Goal: Book appointment/travel/reservation

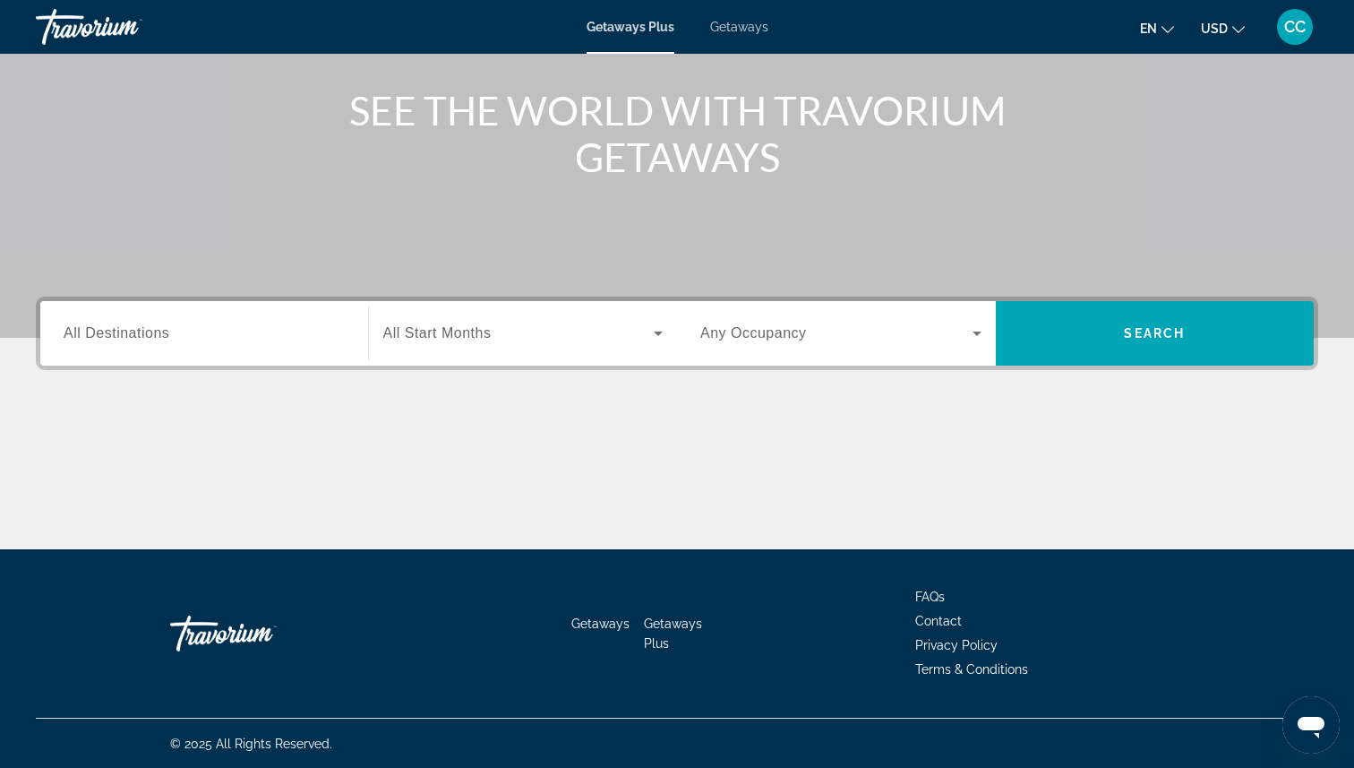
scroll to position [201, 0]
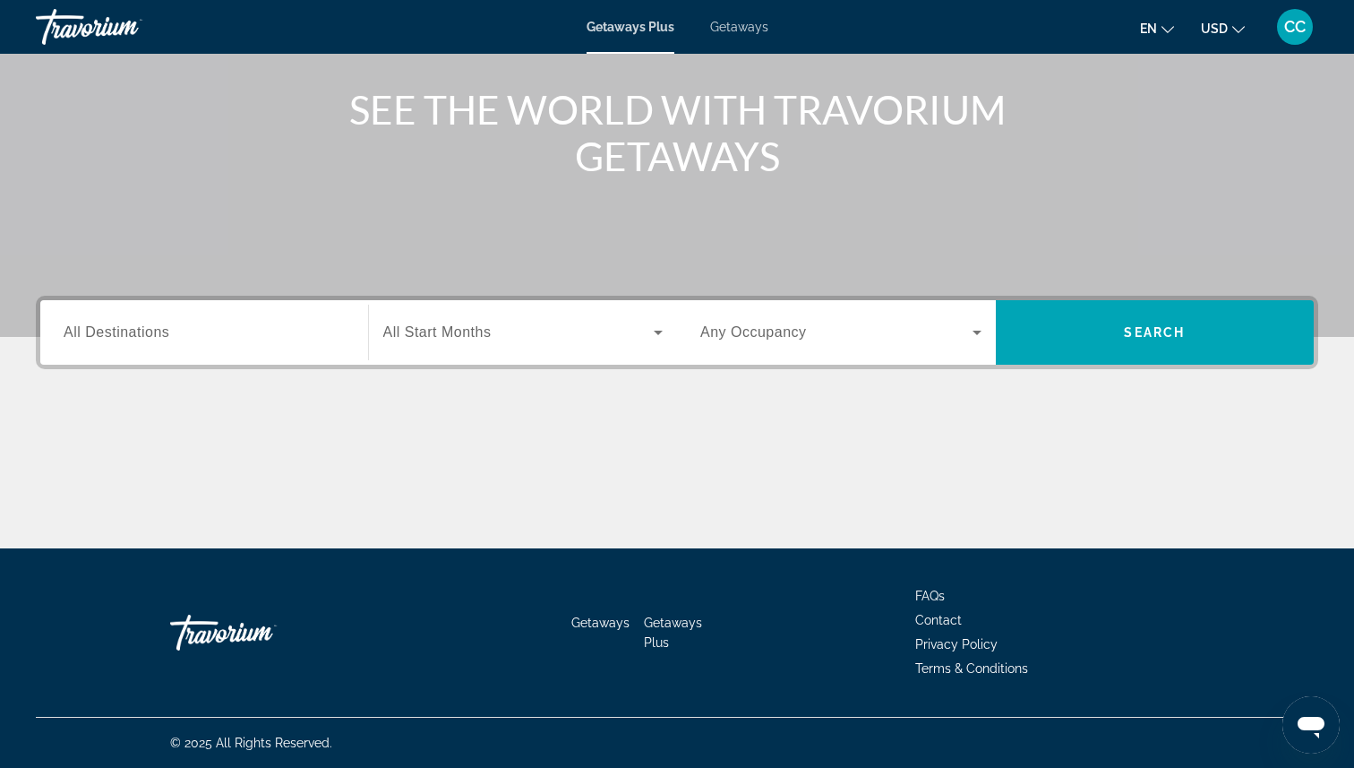
click at [105, 330] on span "All Destinations" at bounding box center [117, 331] width 106 height 15
click at [105, 330] on input "Destination All Destinations" at bounding box center [204, 332] width 281 height 21
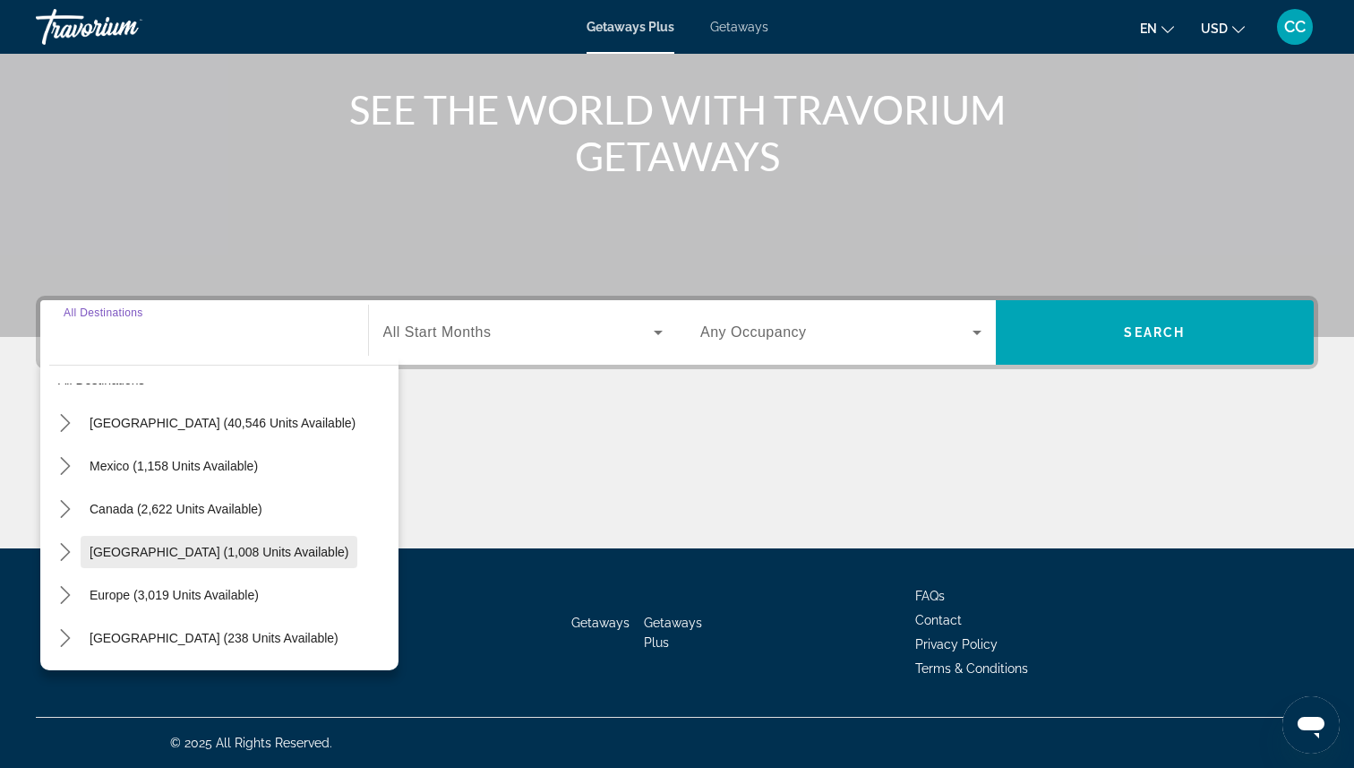
scroll to position [58, 0]
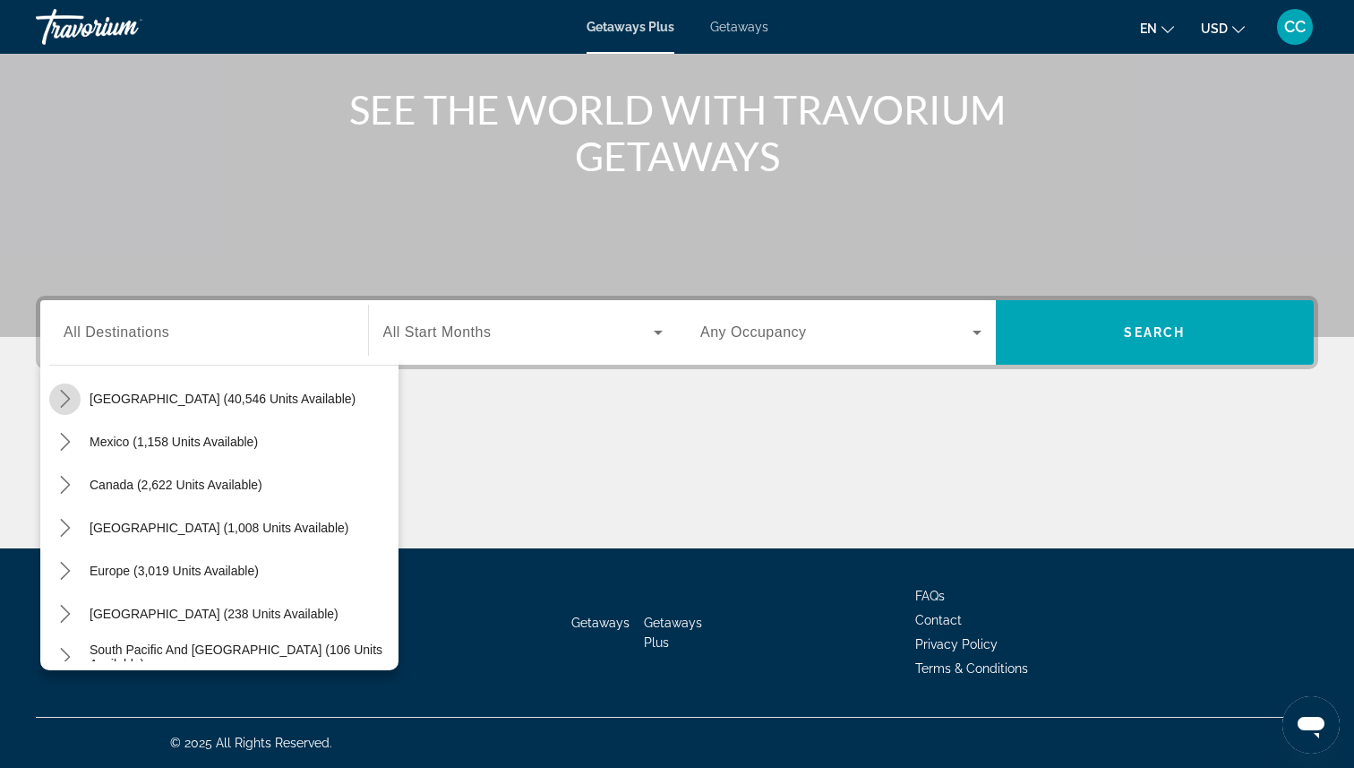
click at [64, 399] on icon "Toggle United States (40,546 units available) submenu" at bounding box center [65, 399] width 18 height 18
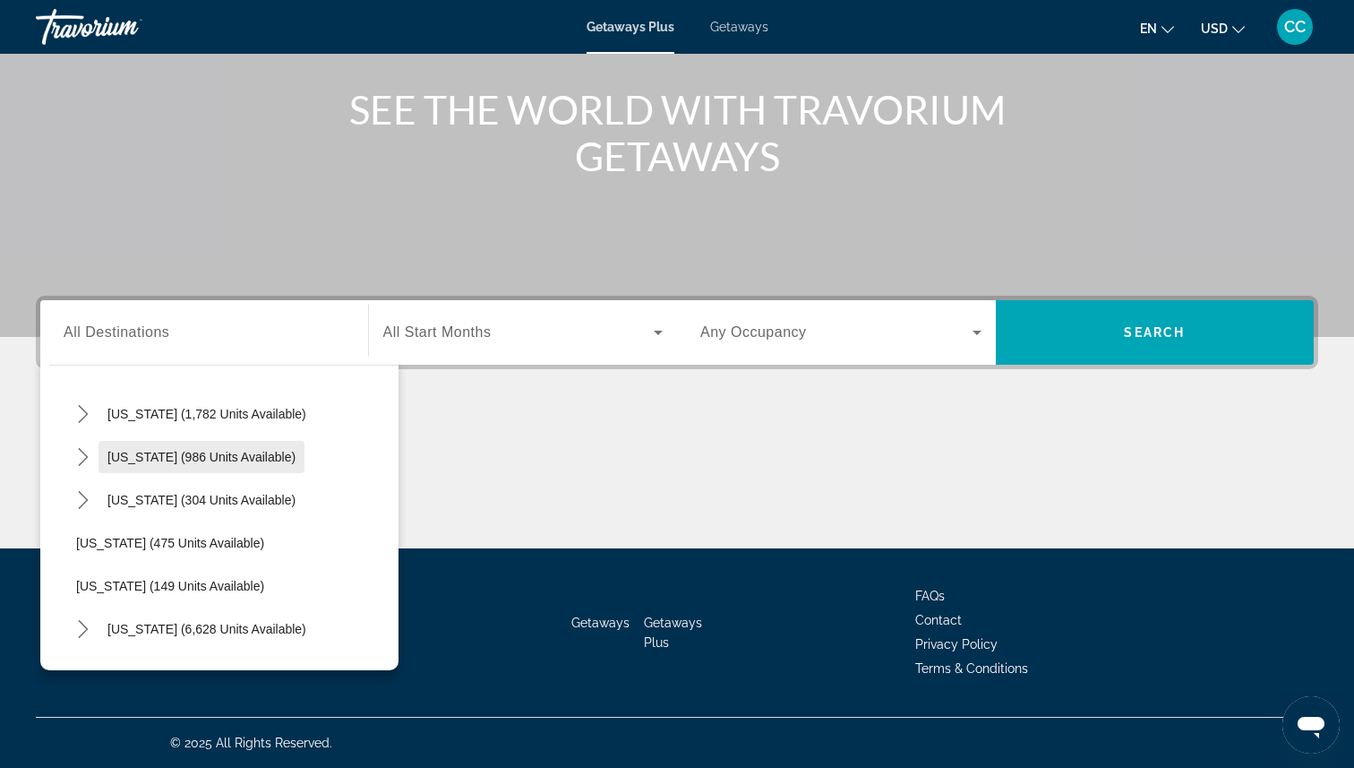
scroll to position [1365, 0]
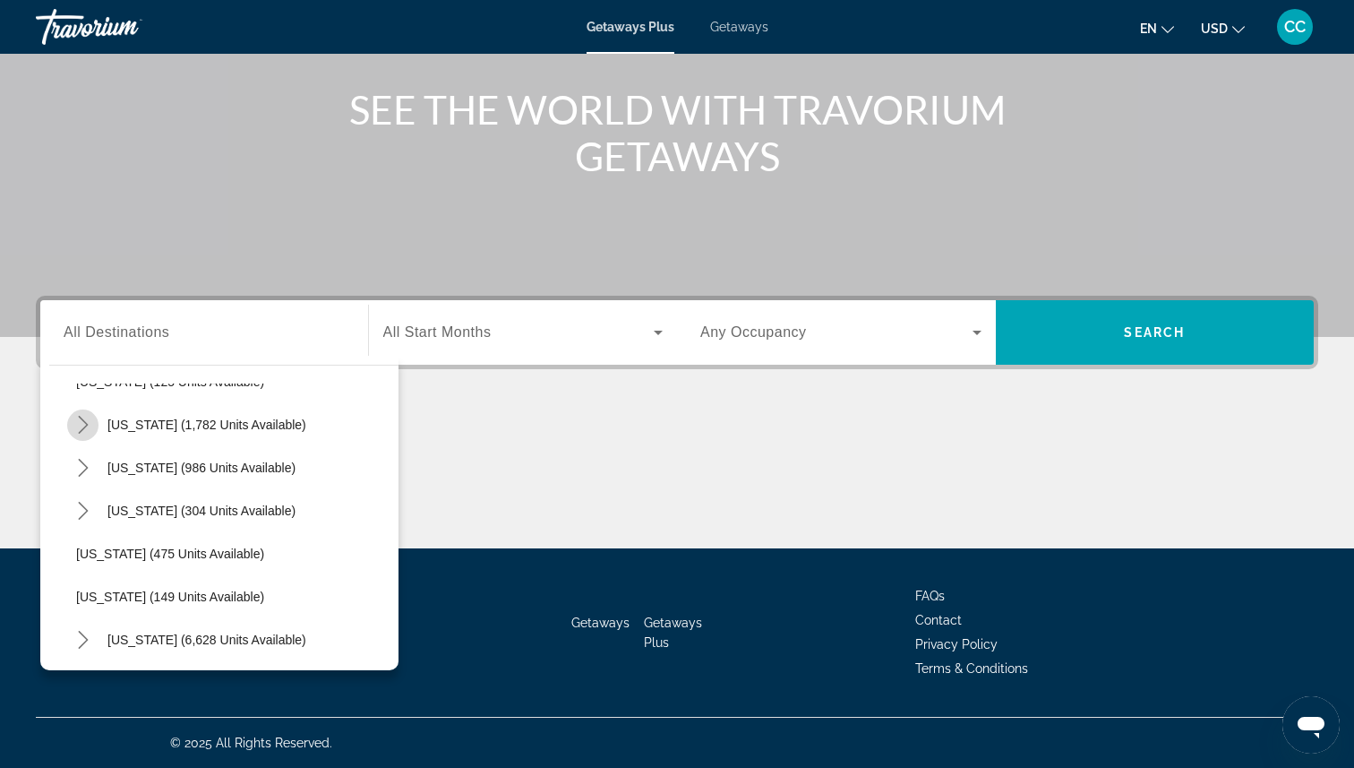
click at [82, 424] on icon "Toggle South Carolina (1,782 units available) submenu" at bounding box center [83, 425] width 18 height 18
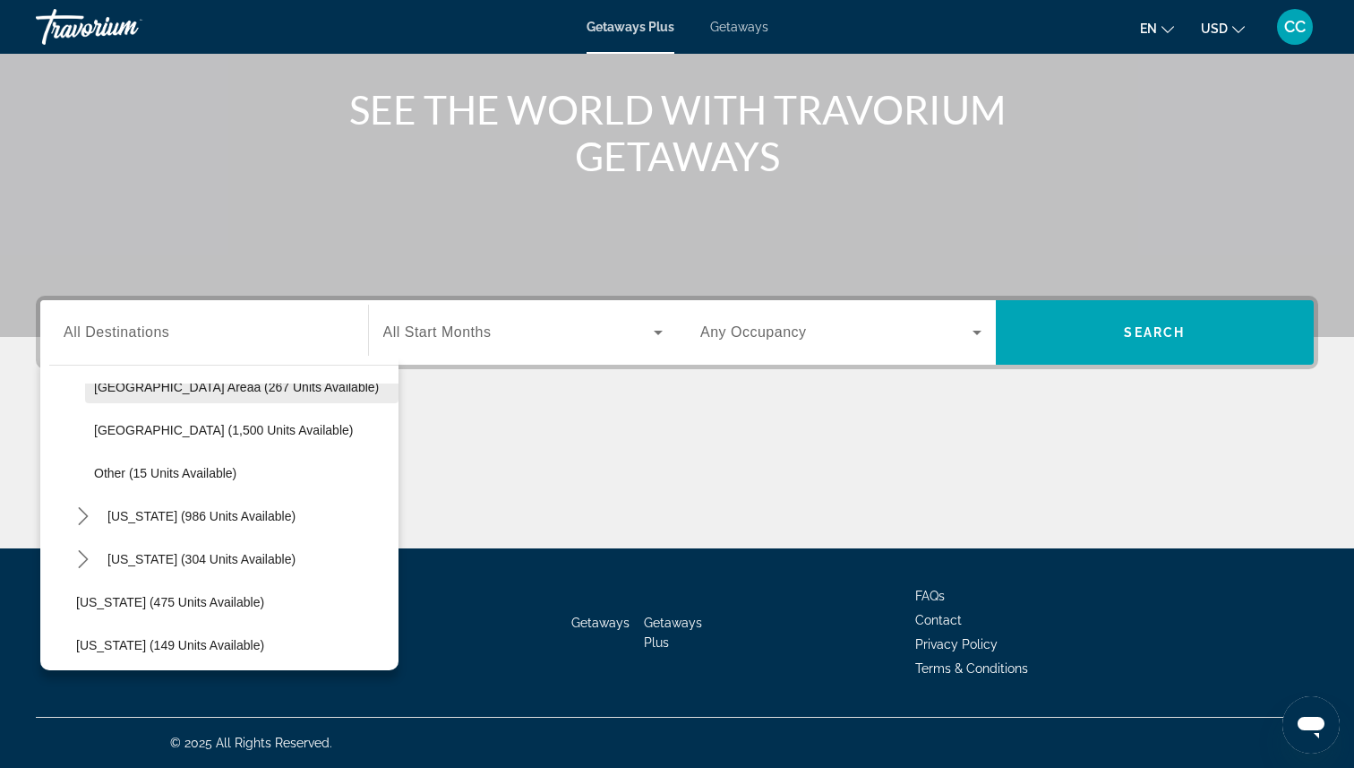
scroll to position [1447, 0]
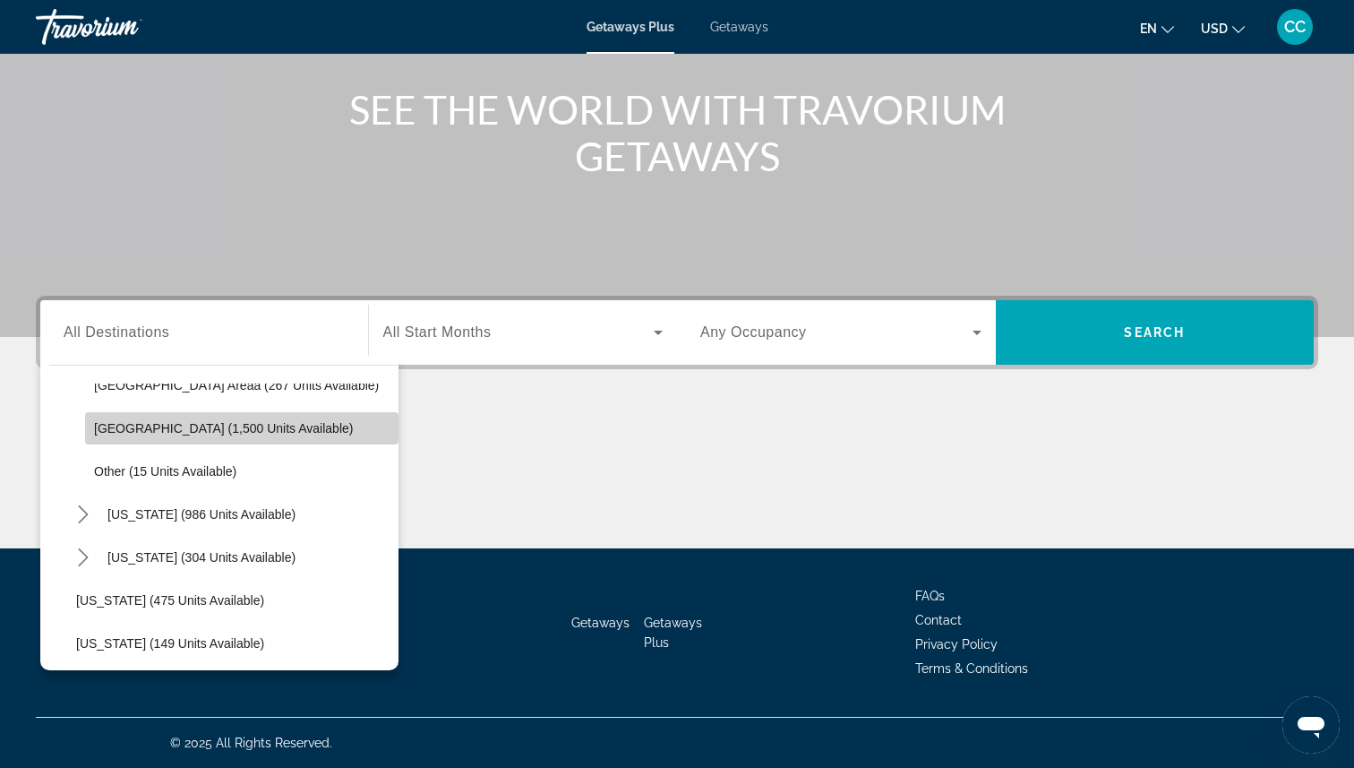
click at [186, 424] on span "[GEOGRAPHIC_DATA] (1,500 units available)" at bounding box center [223, 428] width 259 height 14
type input "**********"
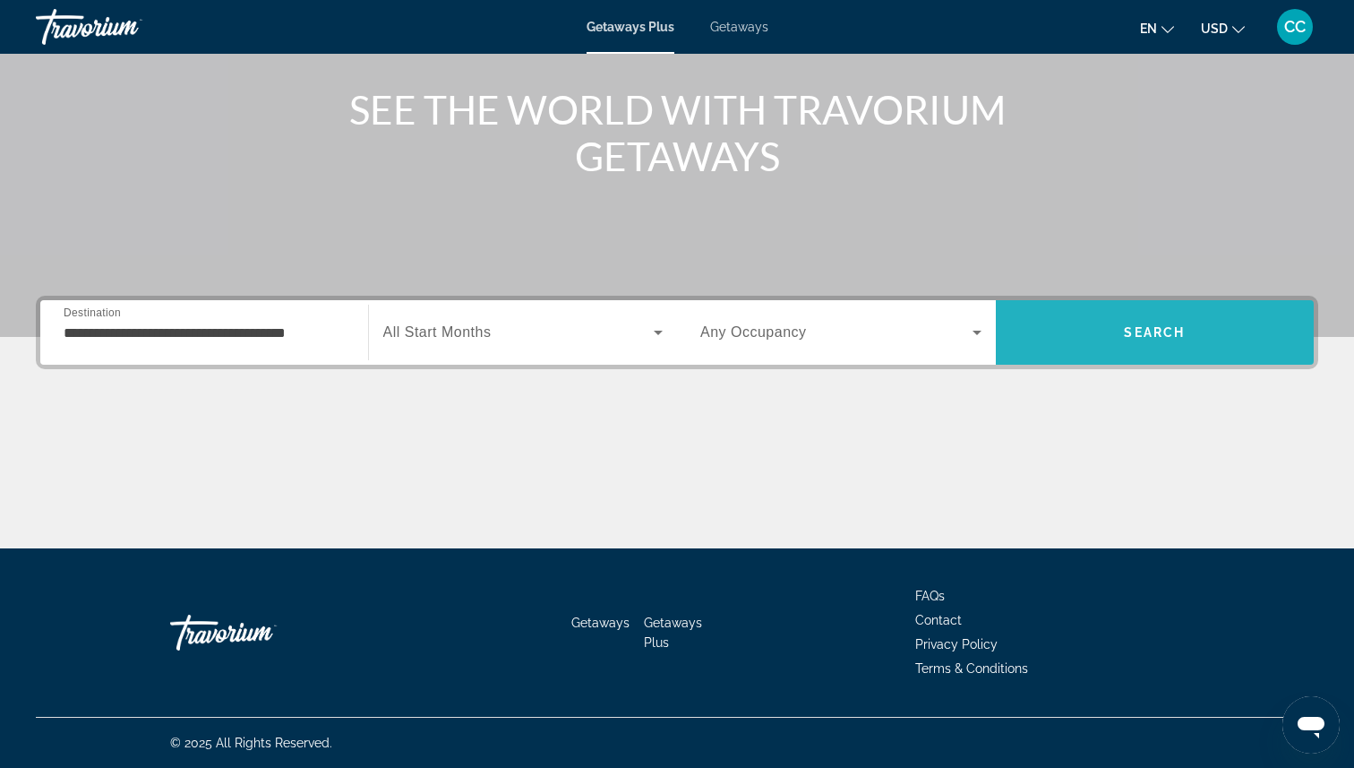
click at [1125, 336] on span "Search" at bounding box center [1154, 332] width 61 height 14
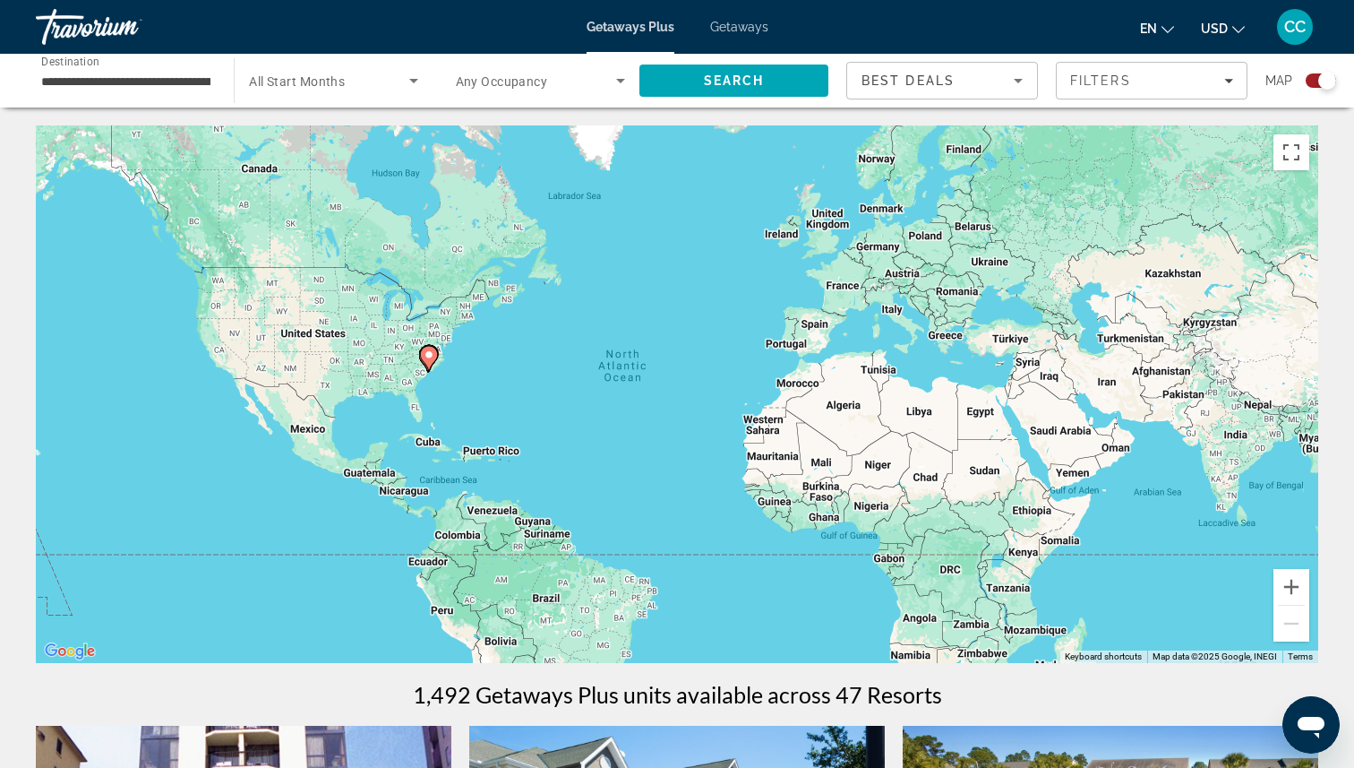
click at [594, 85] on span "Search widget" at bounding box center [536, 80] width 160 height 21
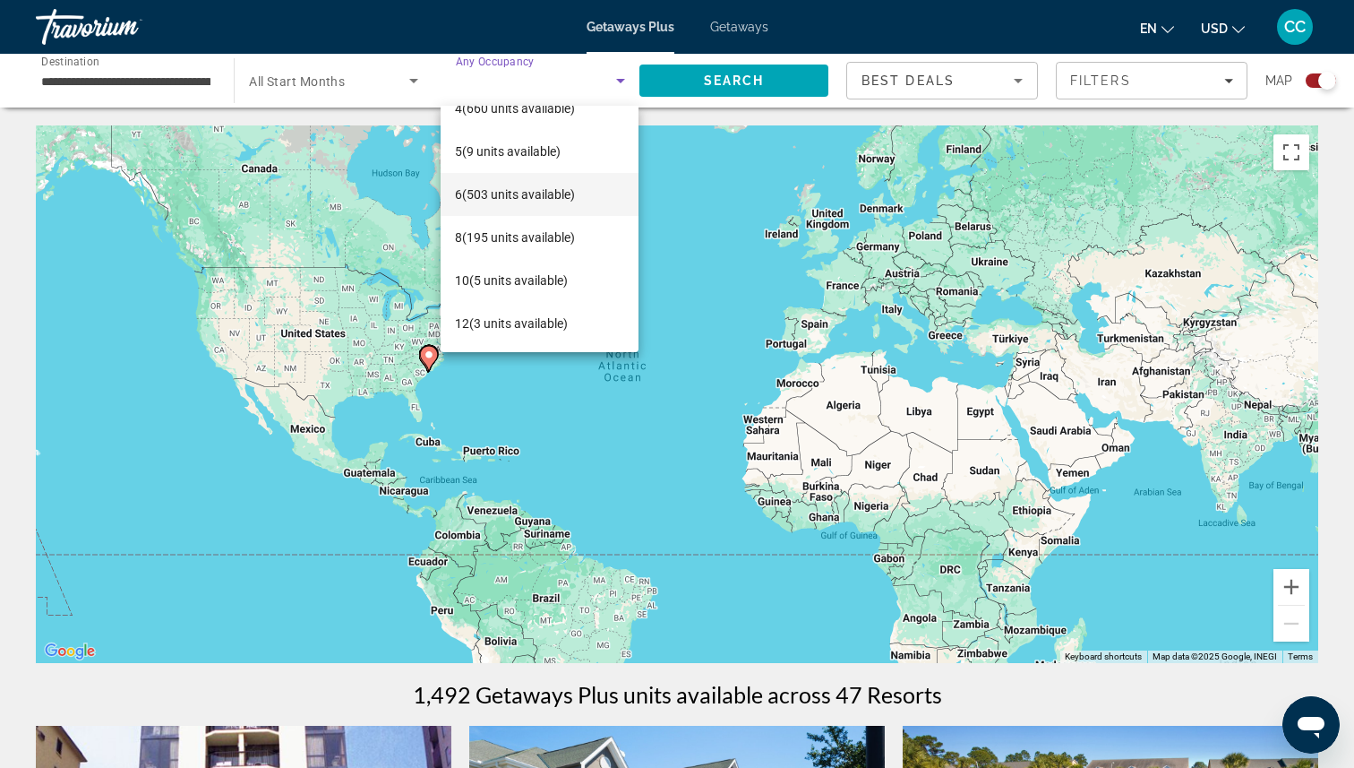
scroll to position [9, 0]
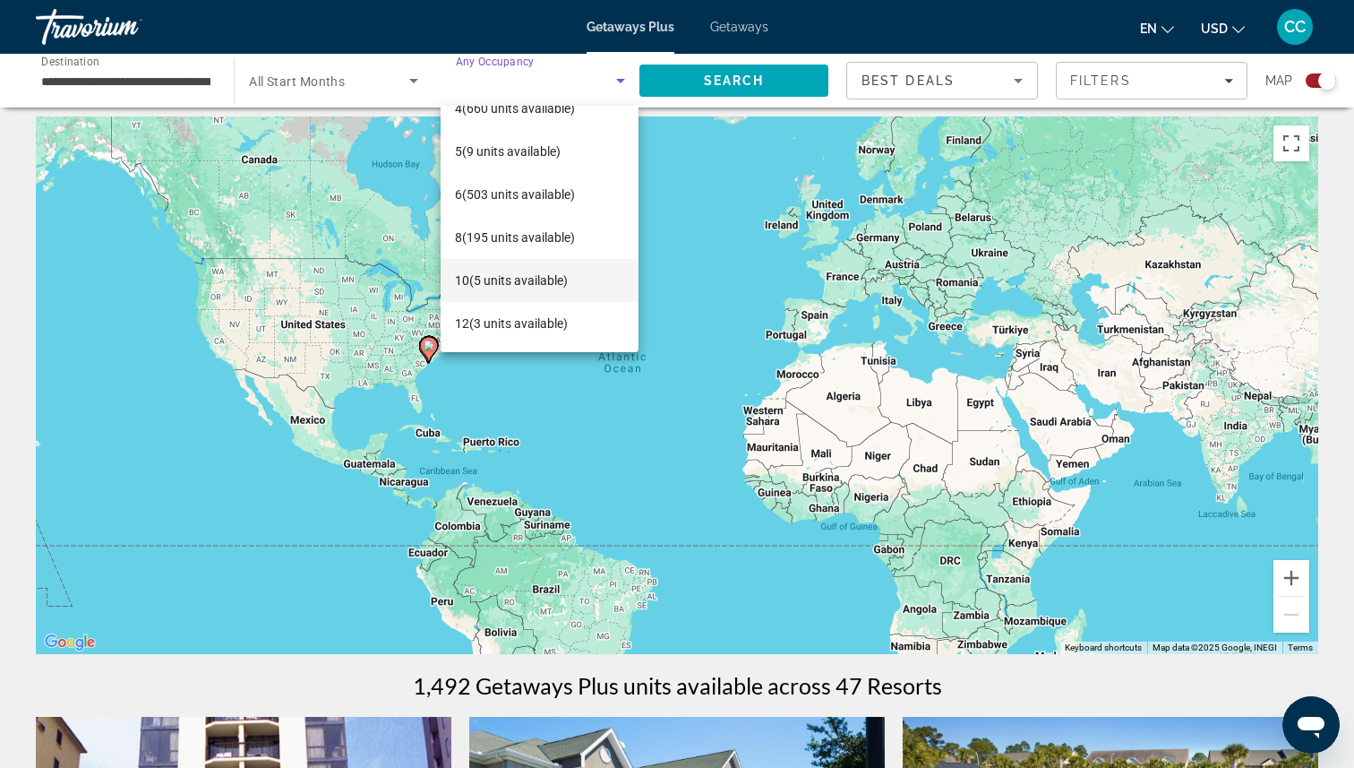
click at [531, 287] on span "10 (5 units available)" at bounding box center [511, 280] width 113 height 21
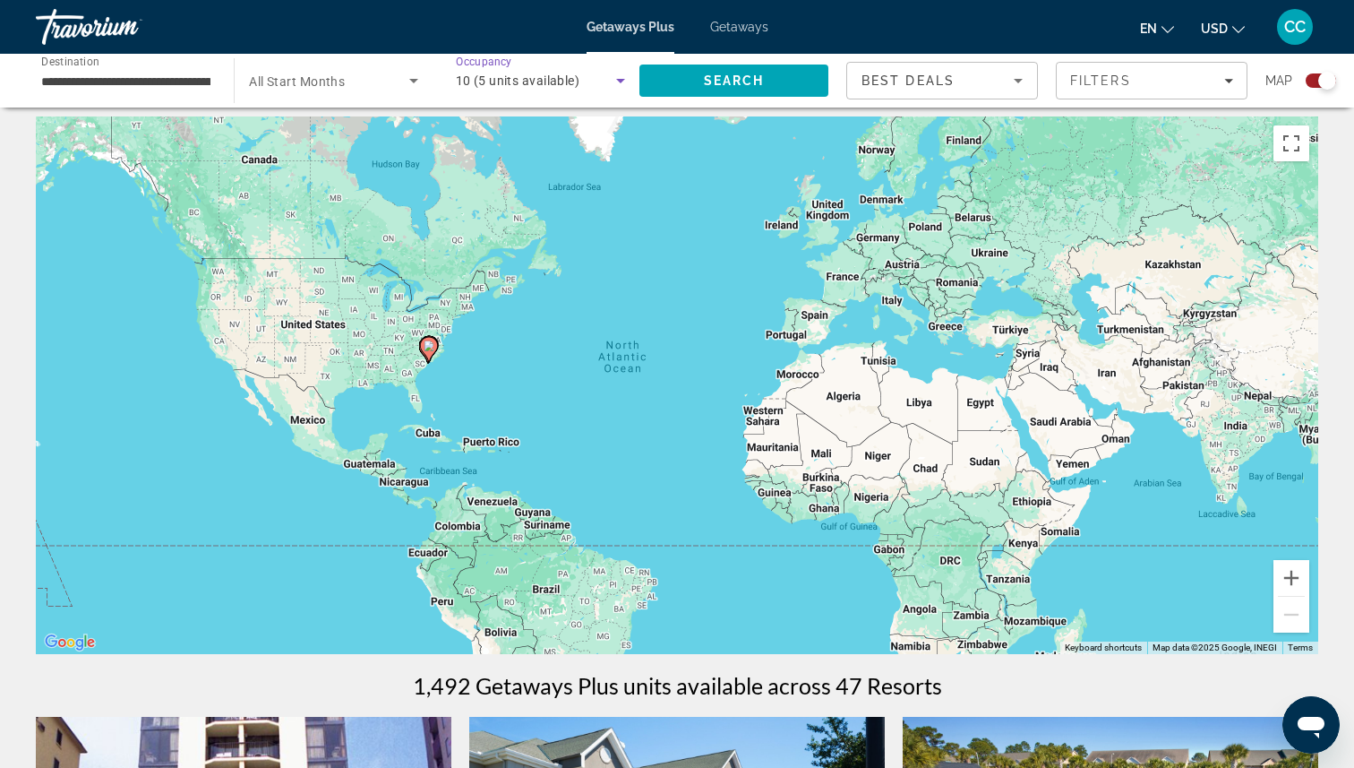
click at [588, 73] on div "10 (5 units available)" at bounding box center [536, 80] width 160 height 21
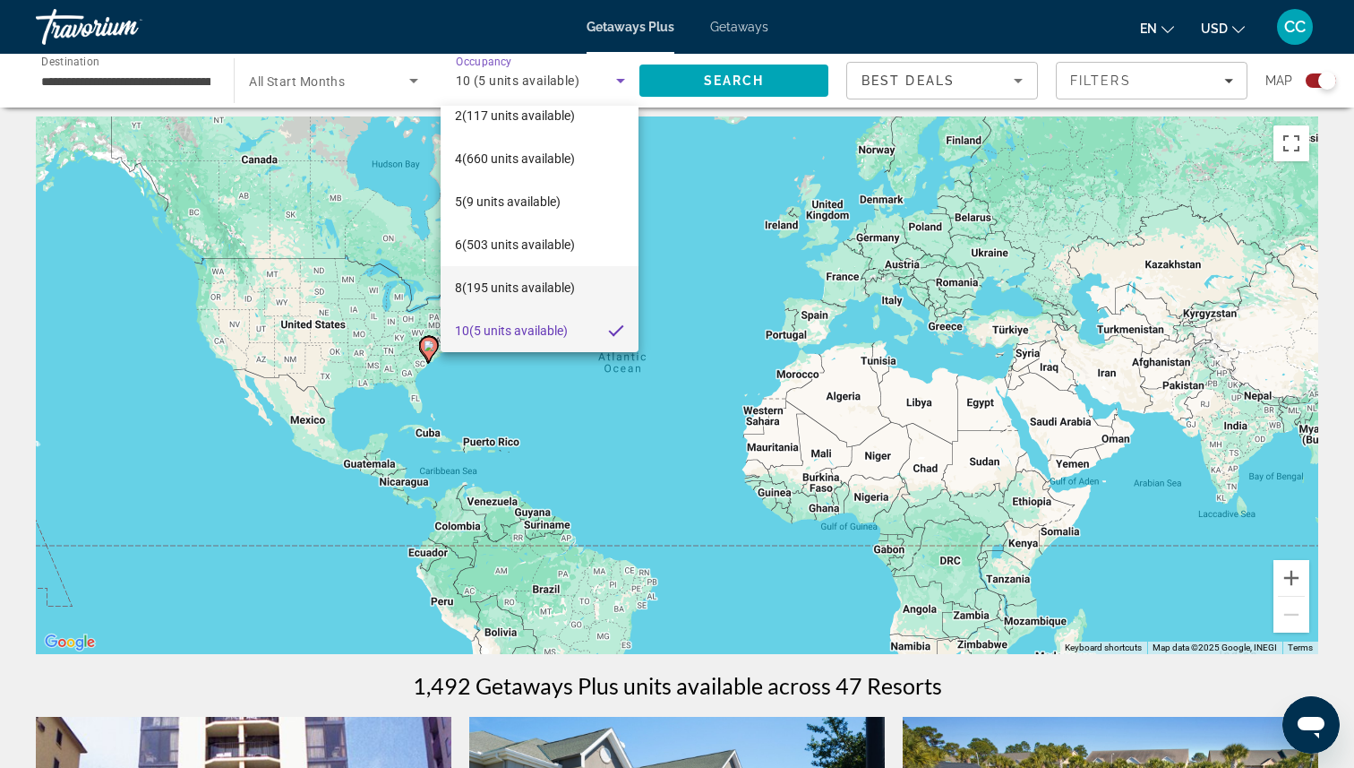
scroll to position [112, 0]
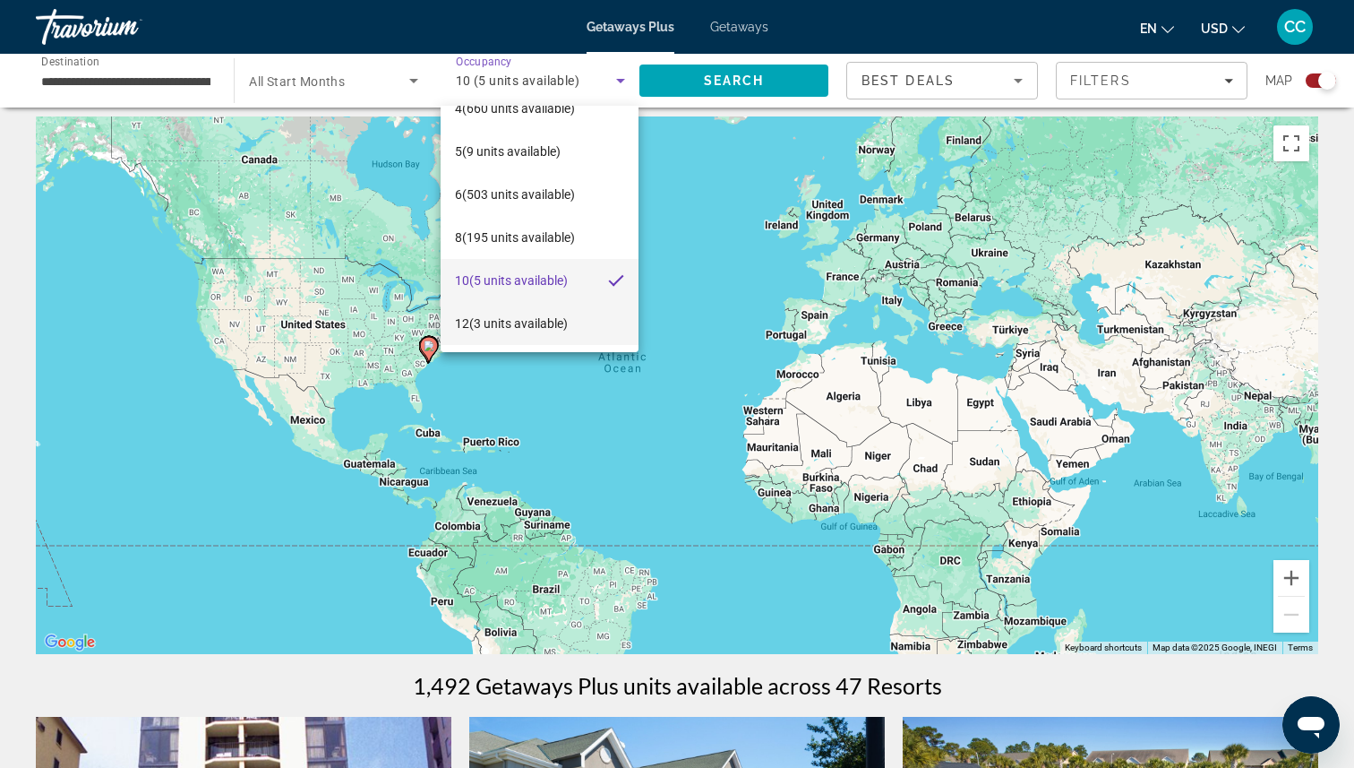
click at [531, 322] on span "12 (3 units available)" at bounding box center [511, 323] width 113 height 21
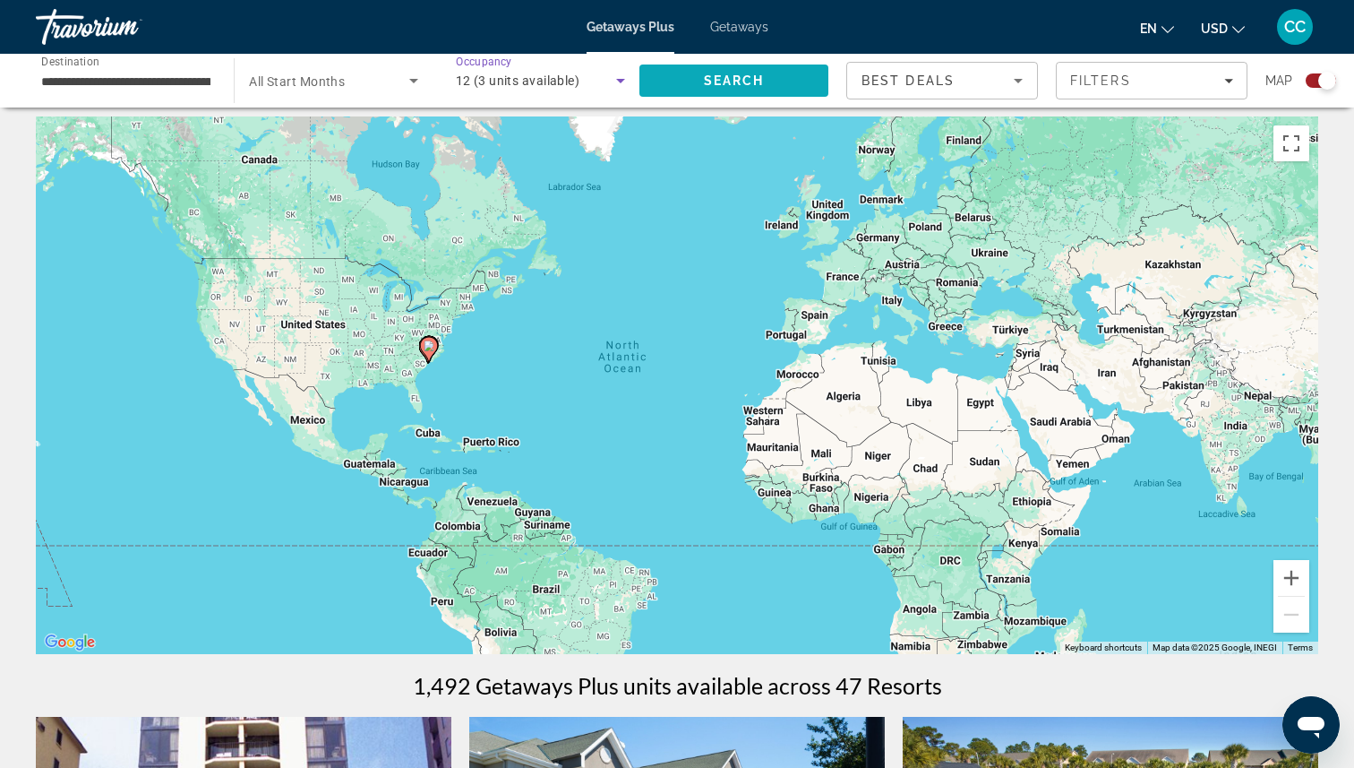
click at [723, 82] on span "Search" at bounding box center [734, 80] width 61 height 14
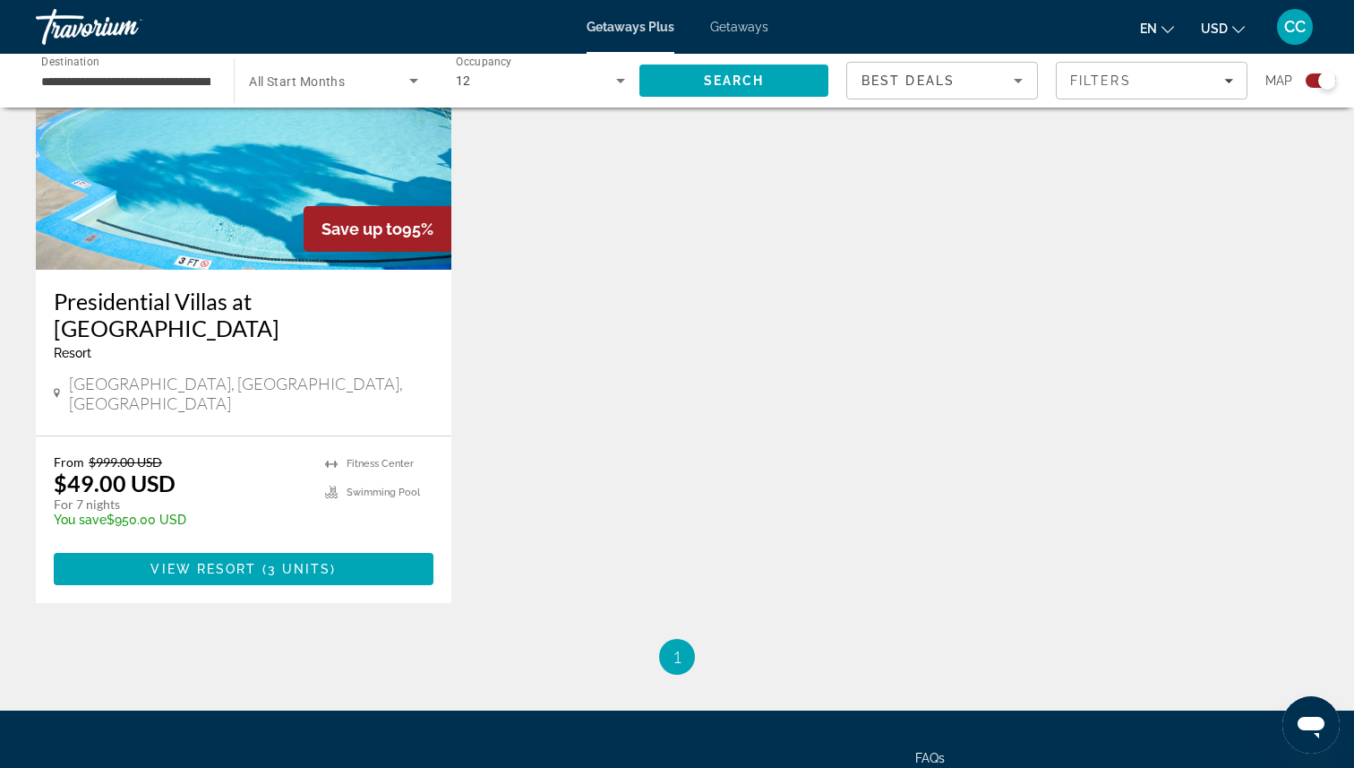
scroll to position [729, 0]
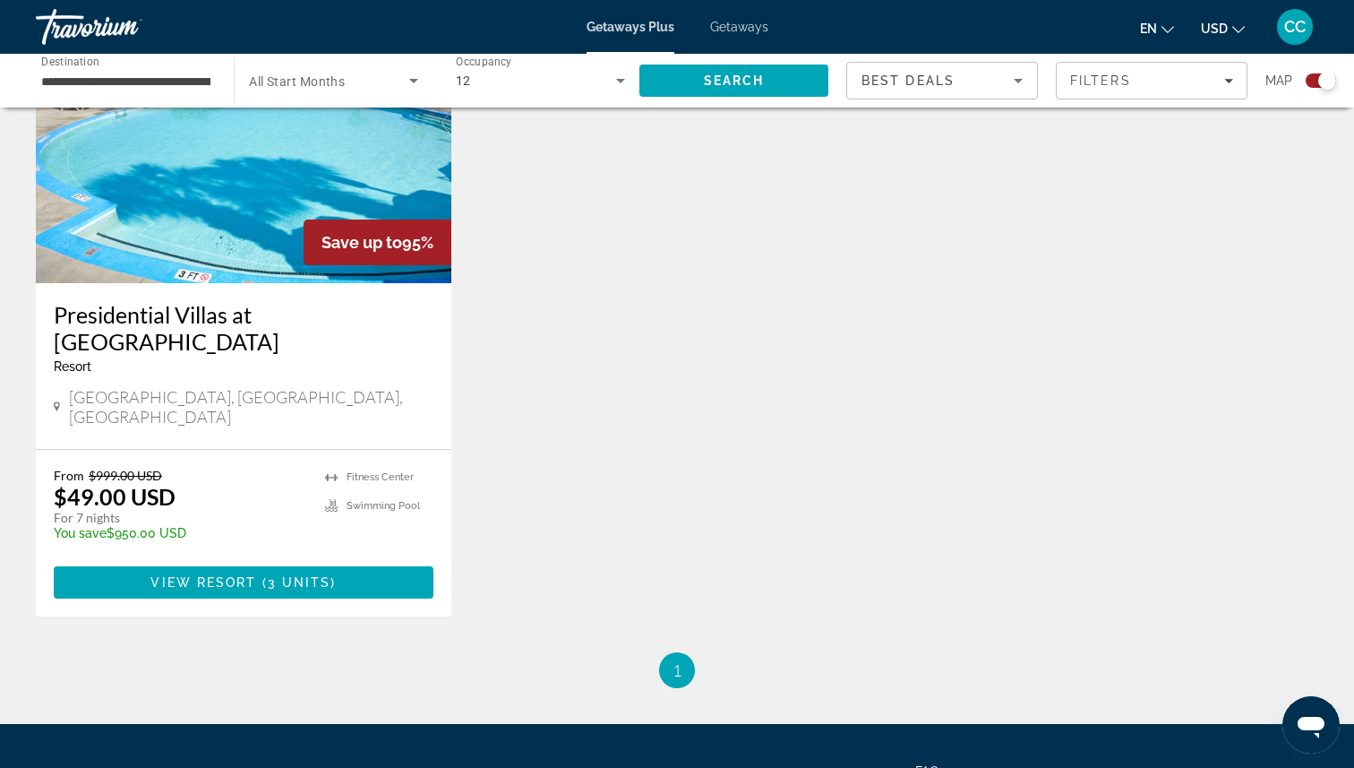
click at [270, 210] on img "Main content" at bounding box center [244, 139] width 416 height 287
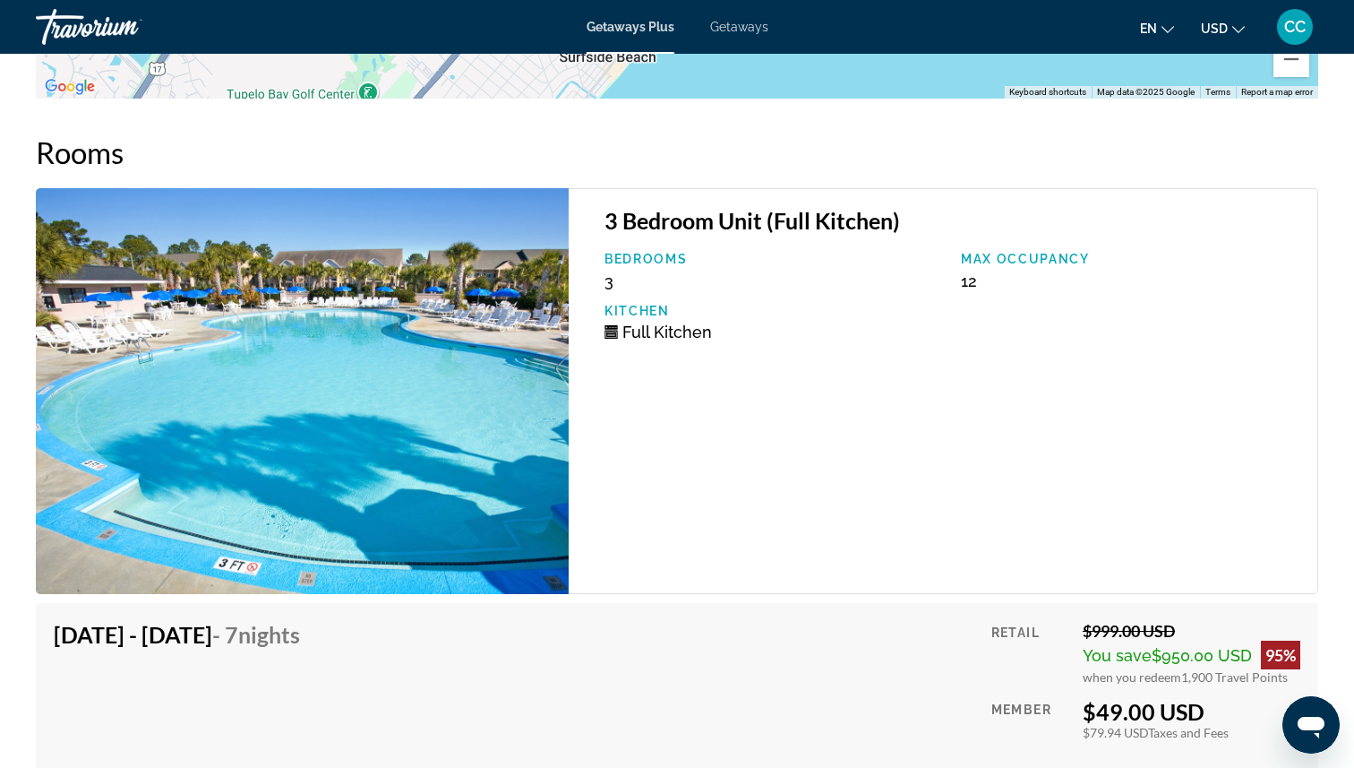
scroll to position [3332, 0]
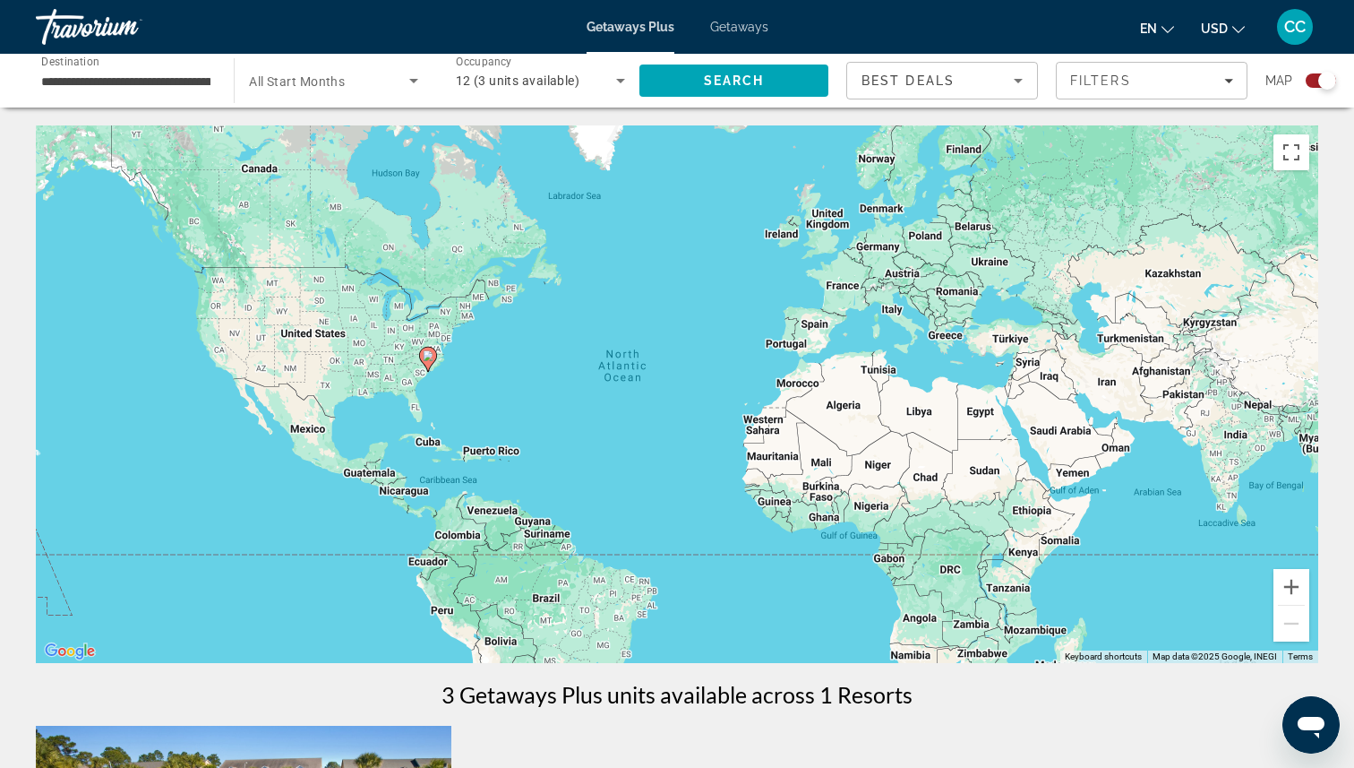
click at [547, 75] on span "12 (3 units available)" at bounding box center [518, 80] width 124 height 14
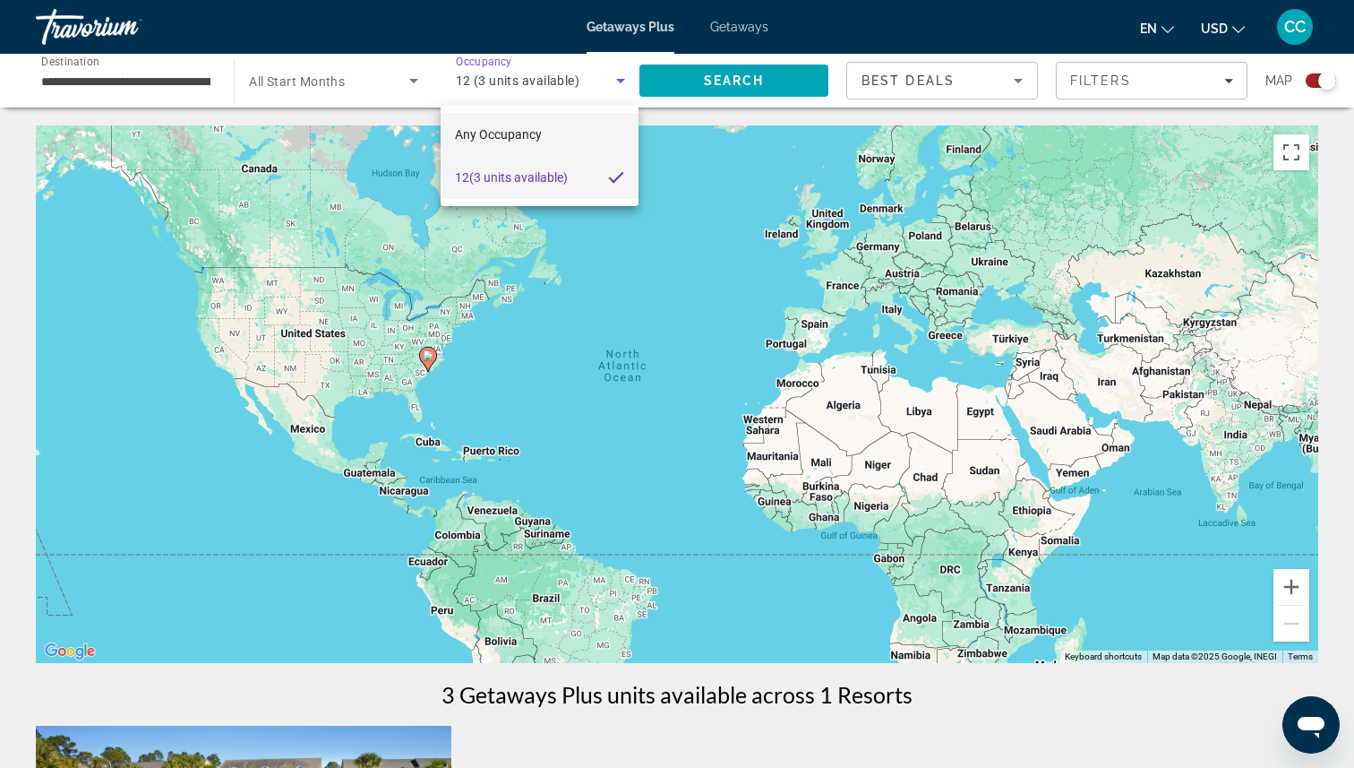
click at [519, 133] on span "Any Occupancy" at bounding box center [498, 134] width 87 height 14
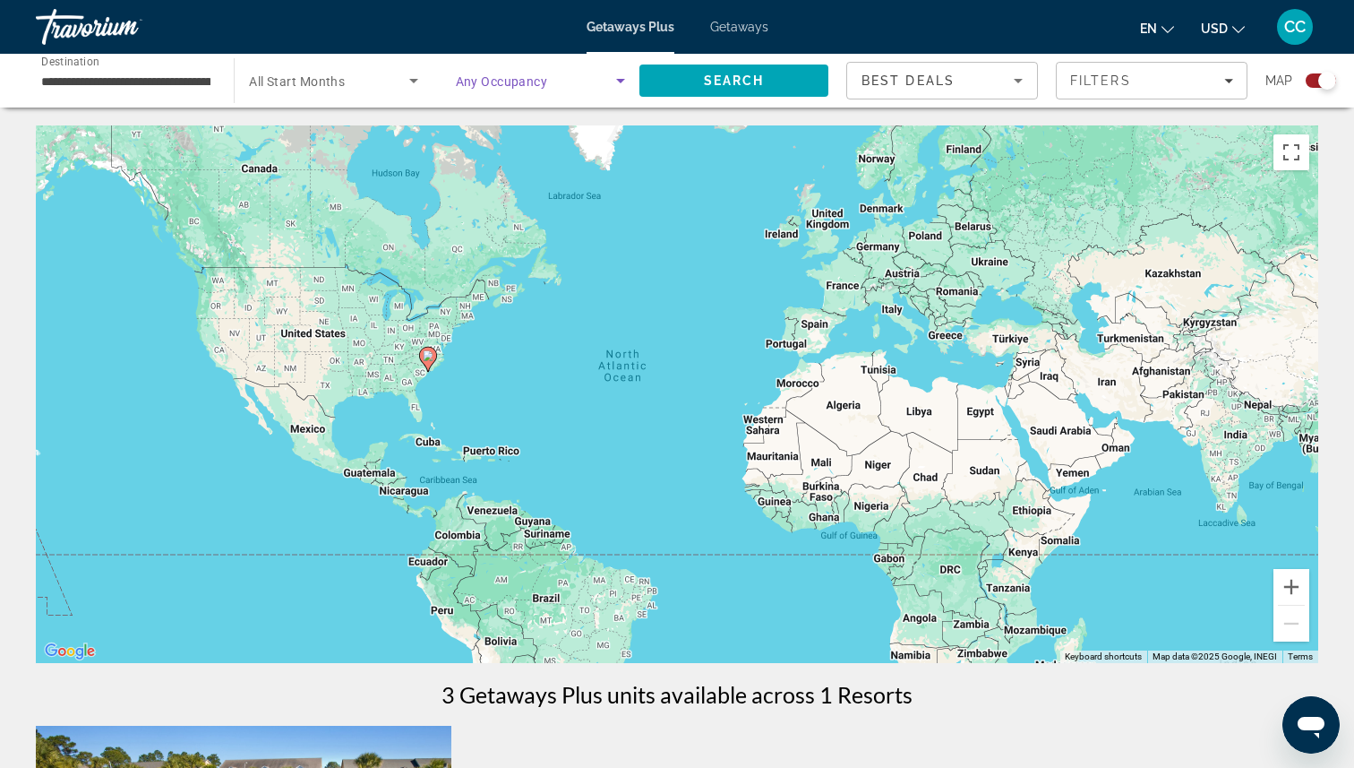
click at [528, 90] on span "Search widget" at bounding box center [536, 80] width 160 height 21
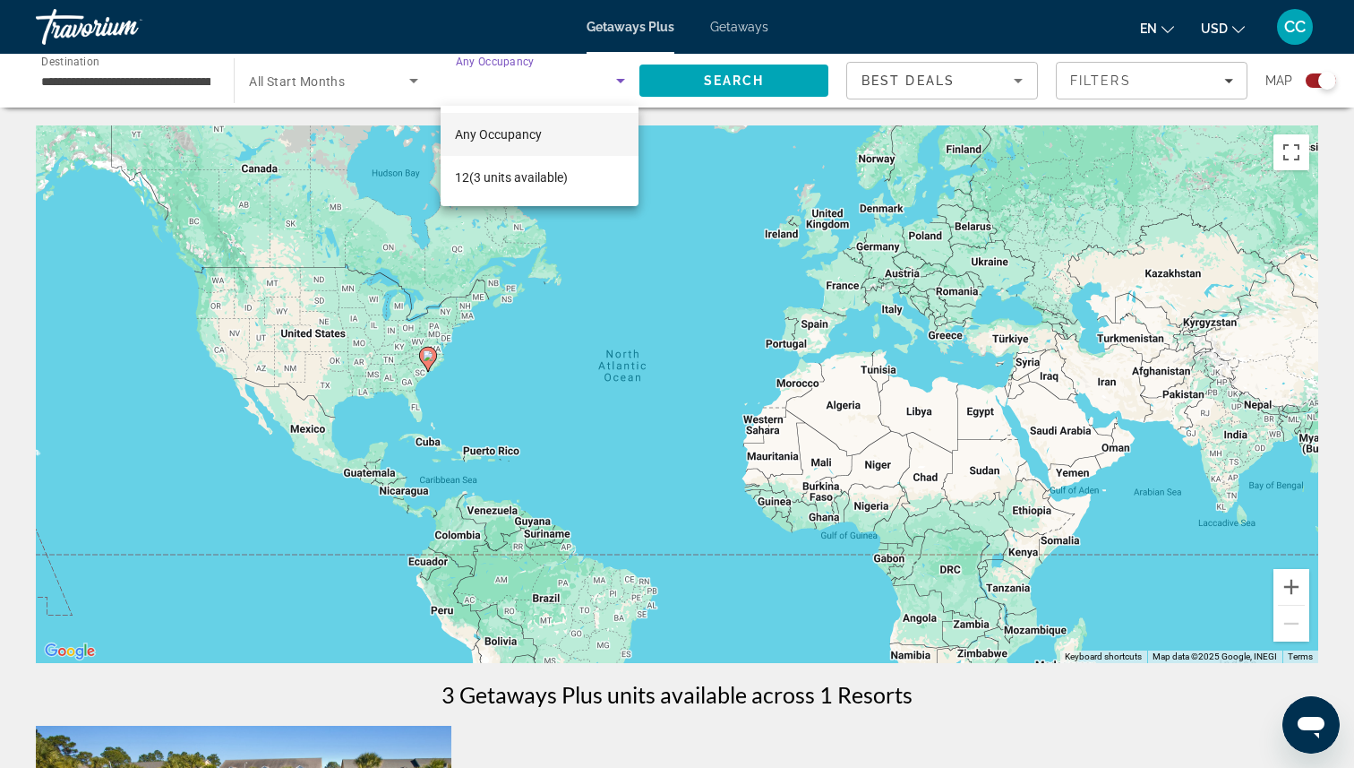
click at [484, 100] on div at bounding box center [677, 384] width 1354 height 768
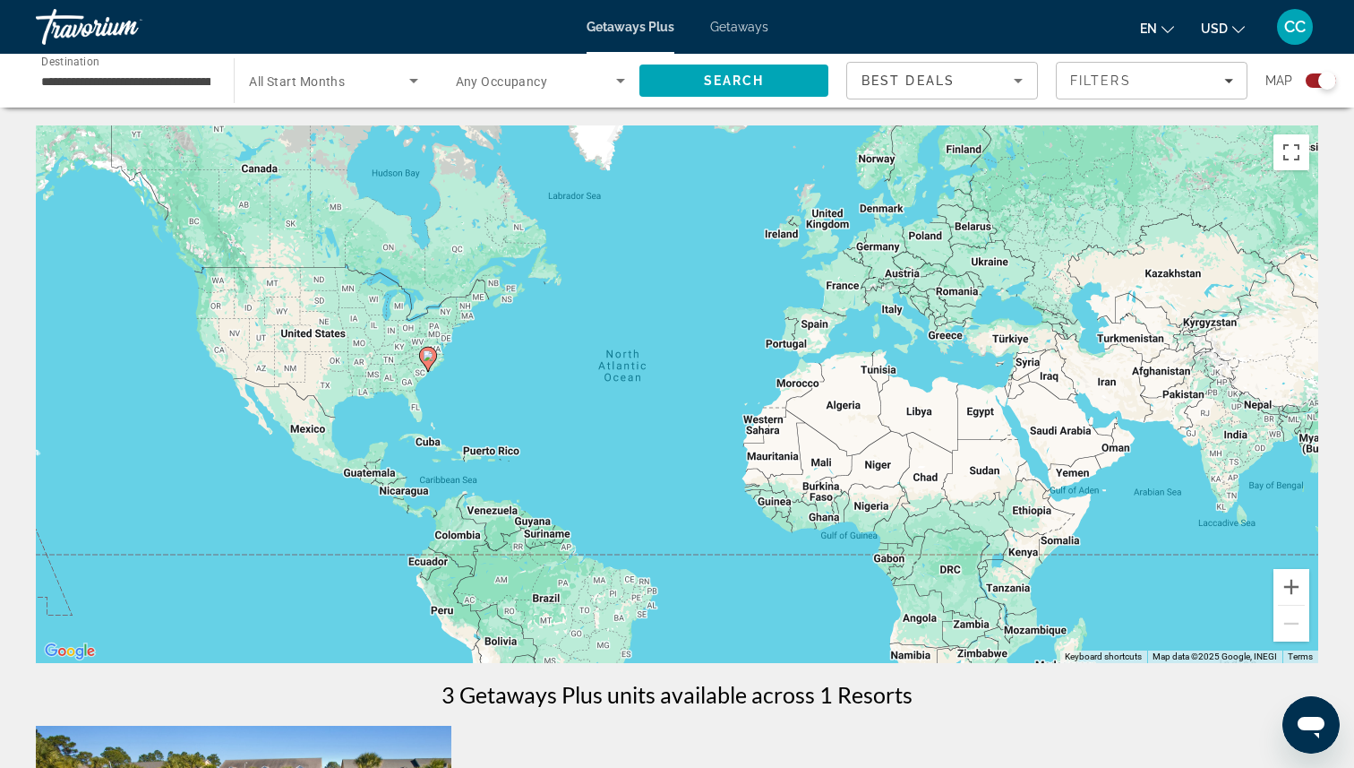
click at [381, 90] on span "Search widget" at bounding box center [328, 80] width 159 height 21
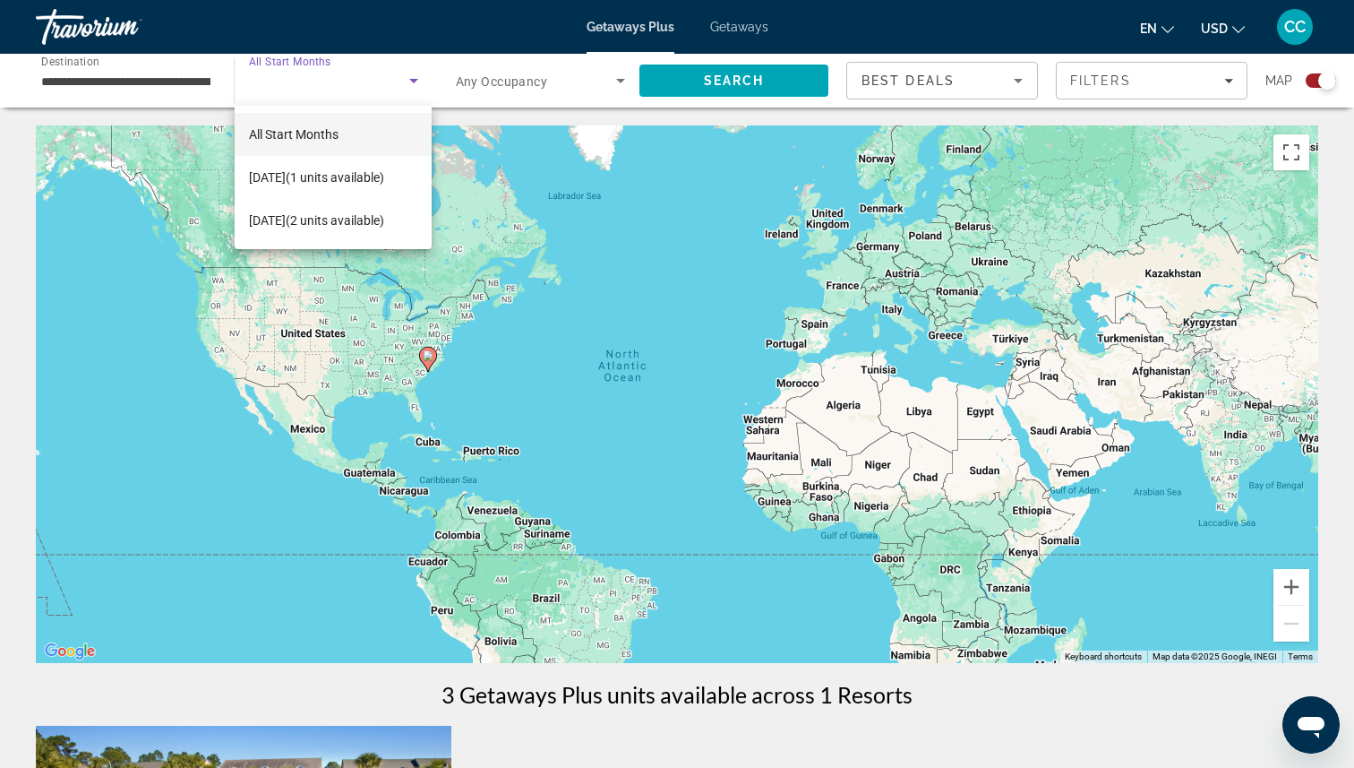
click at [373, 90] on div at bounding box center [677, 384] width 1354 height 768
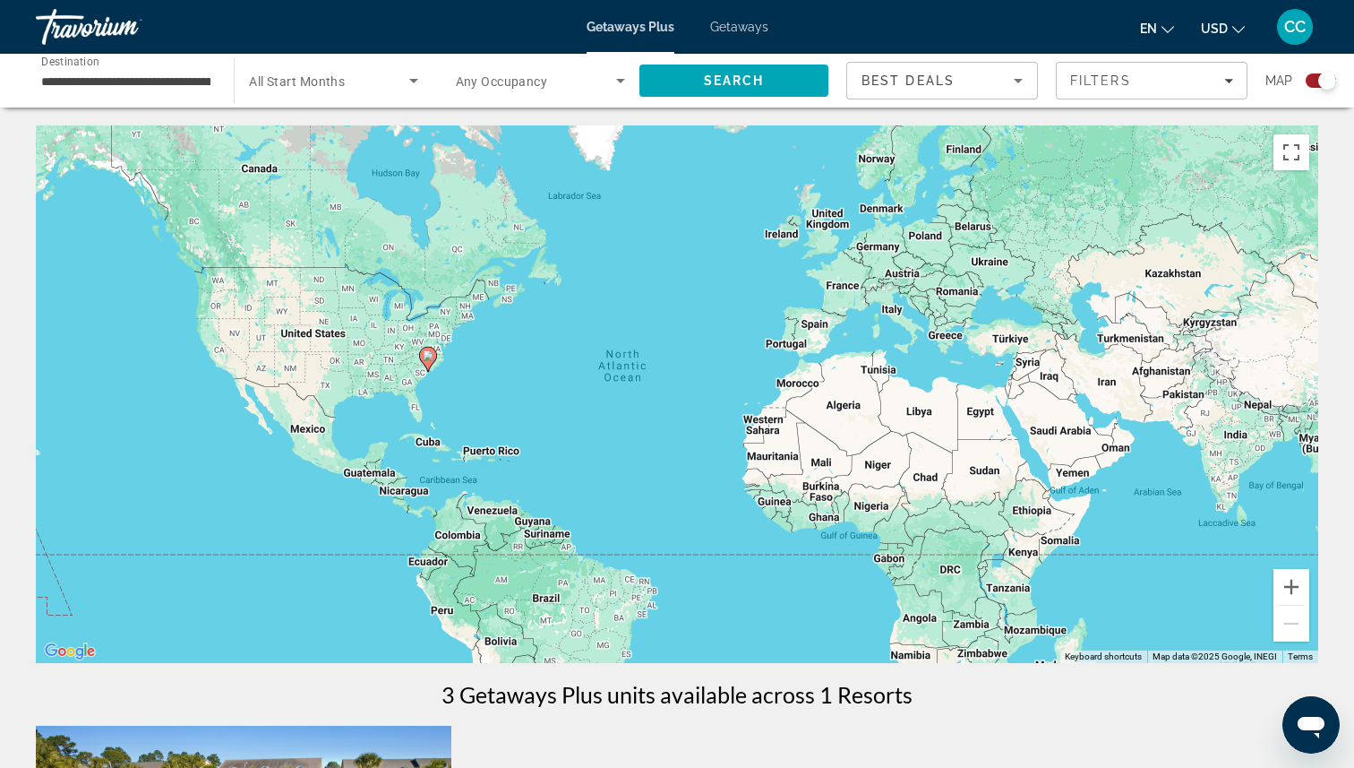
click at [620, 83] on icon "Search widget" at bounding box center [620, 80] width 21 height 21
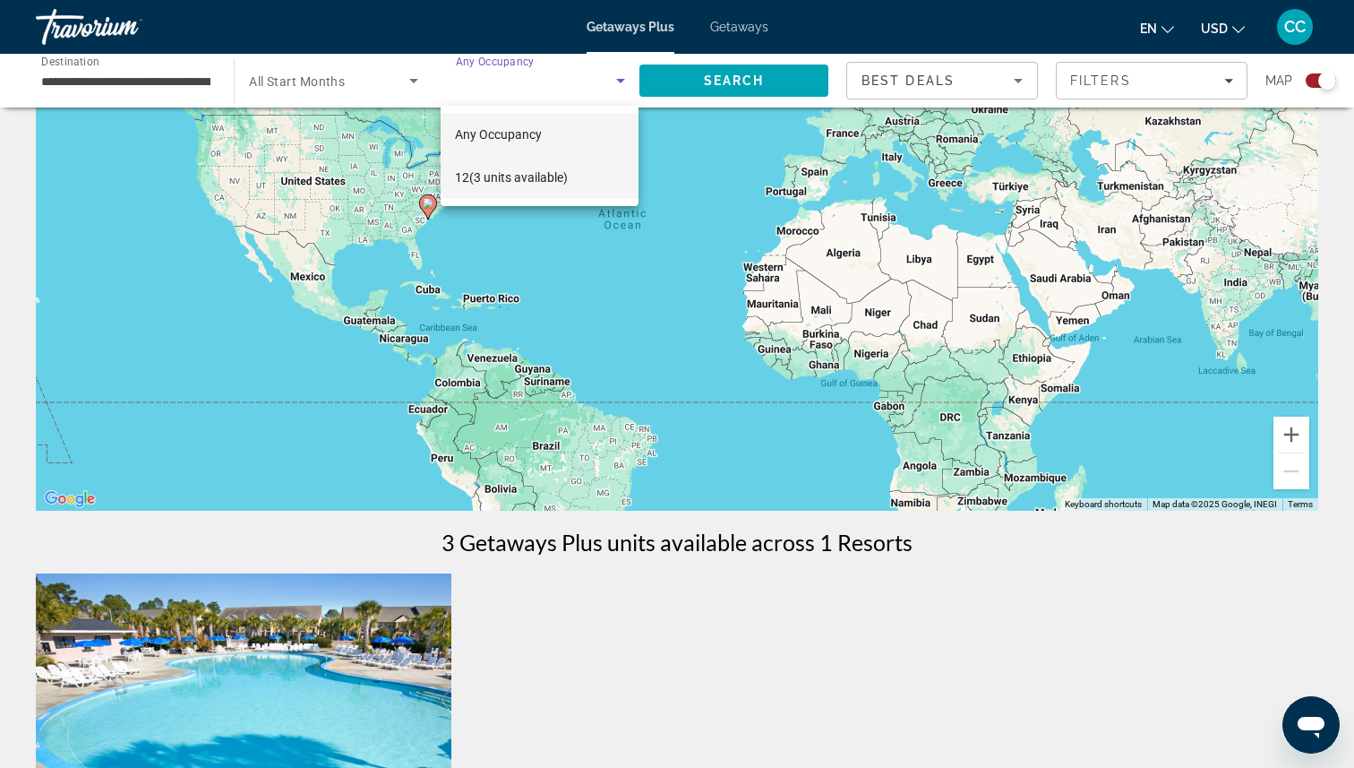
scroll to position [137, 0]
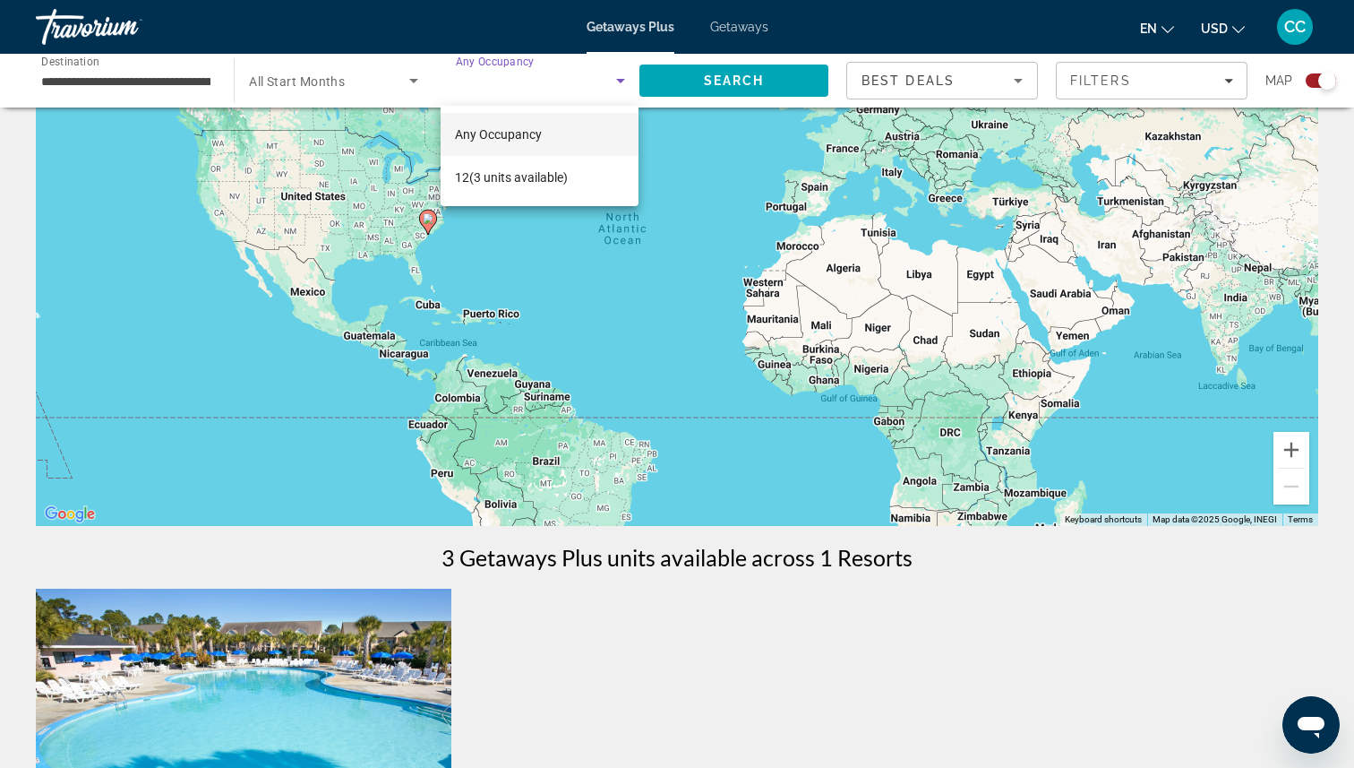
click at [562, 134] on mat-option "Any Occupancy" at bounding box center [540, 134] width 198 height 43
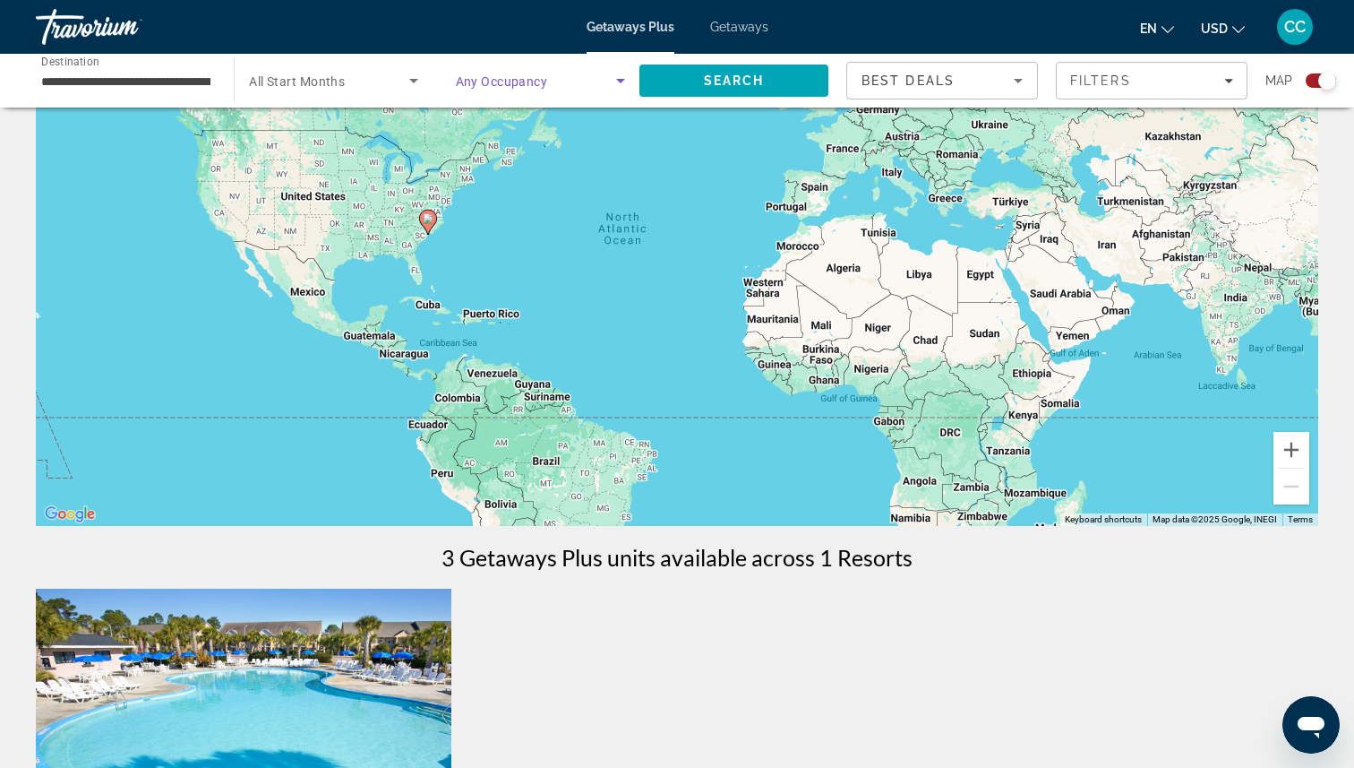
click at [556, 88] on span "Search widget" at bounding box center [536, 80] width 160 height 21
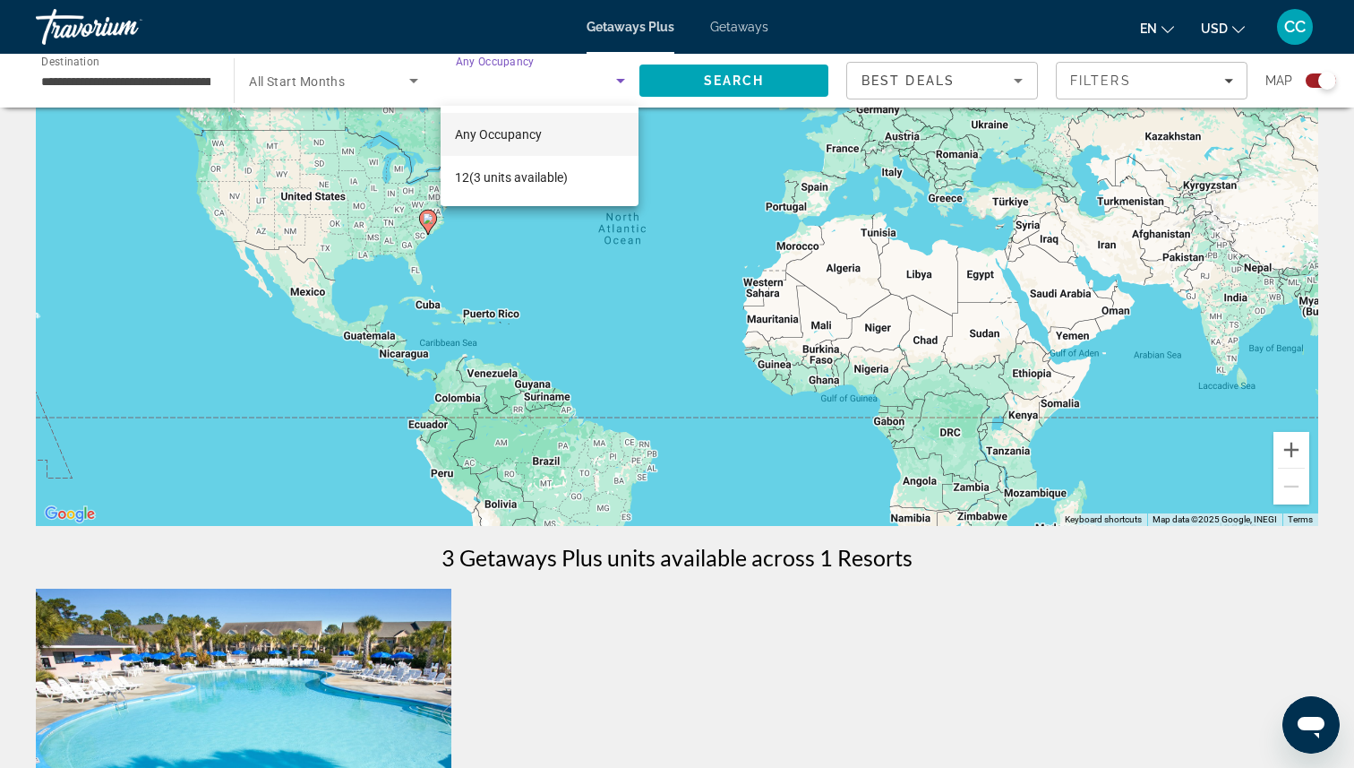
click at [556, 88] on div at bounding box center [677, 384] width 1354 height 768
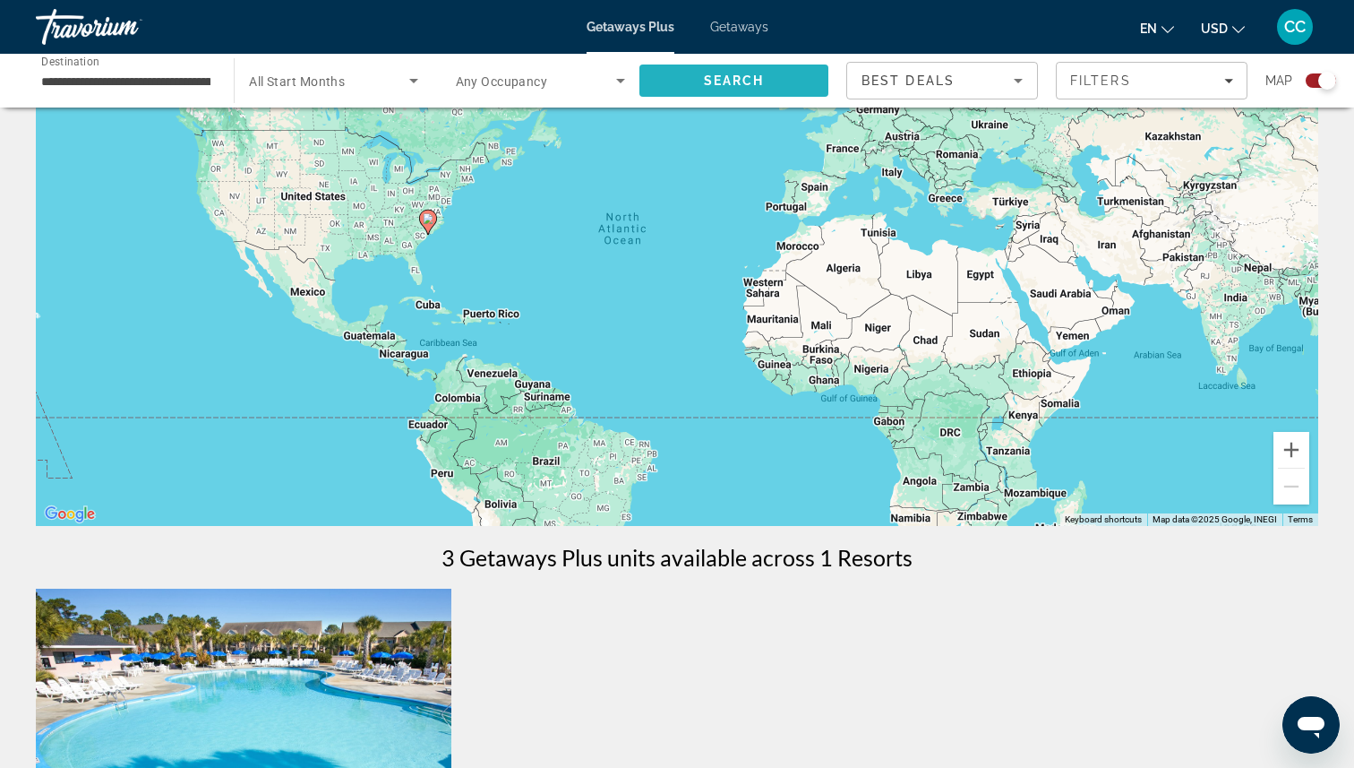
click at [708, 81] on span "Search" at bounding box center [734, 80] width 61 height 14
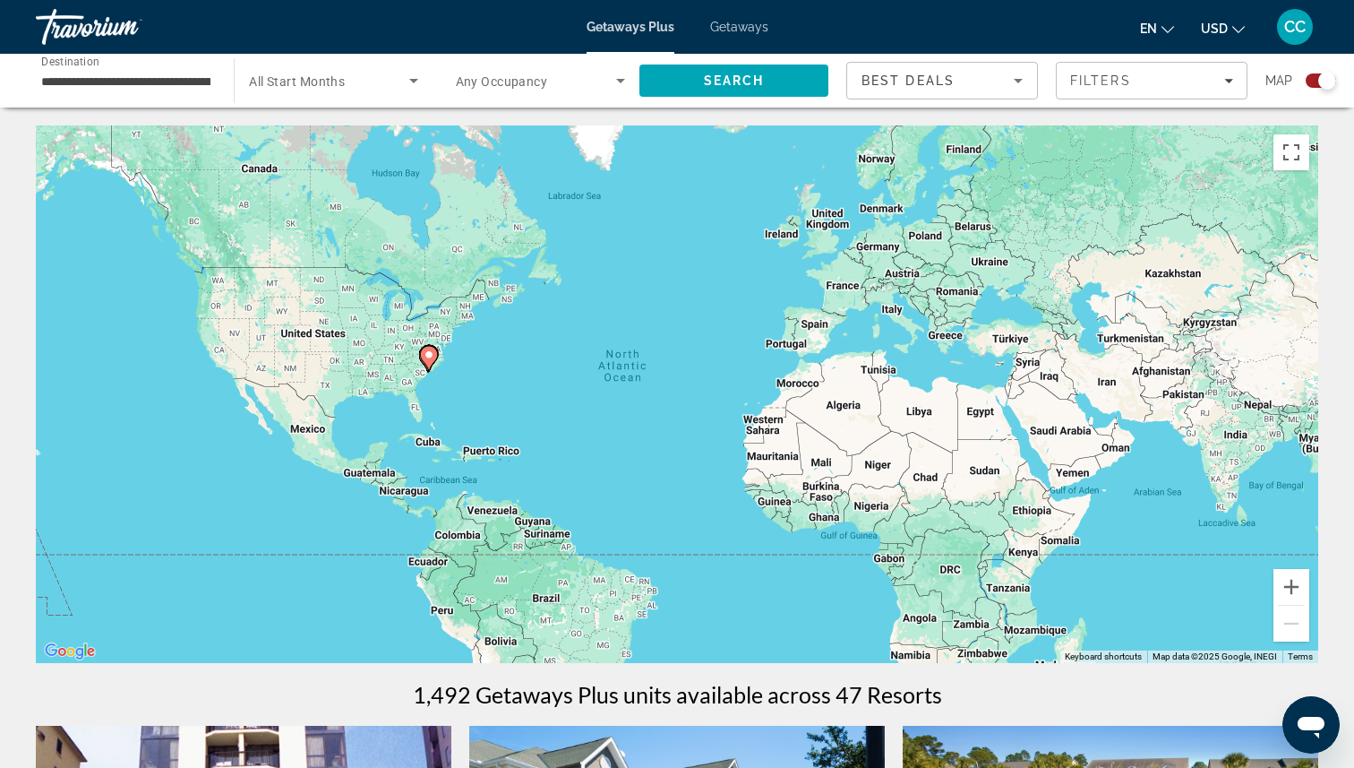
click at [620, 82] on icon "Search widget" at bounding box center [620, 81] width 9 height 4
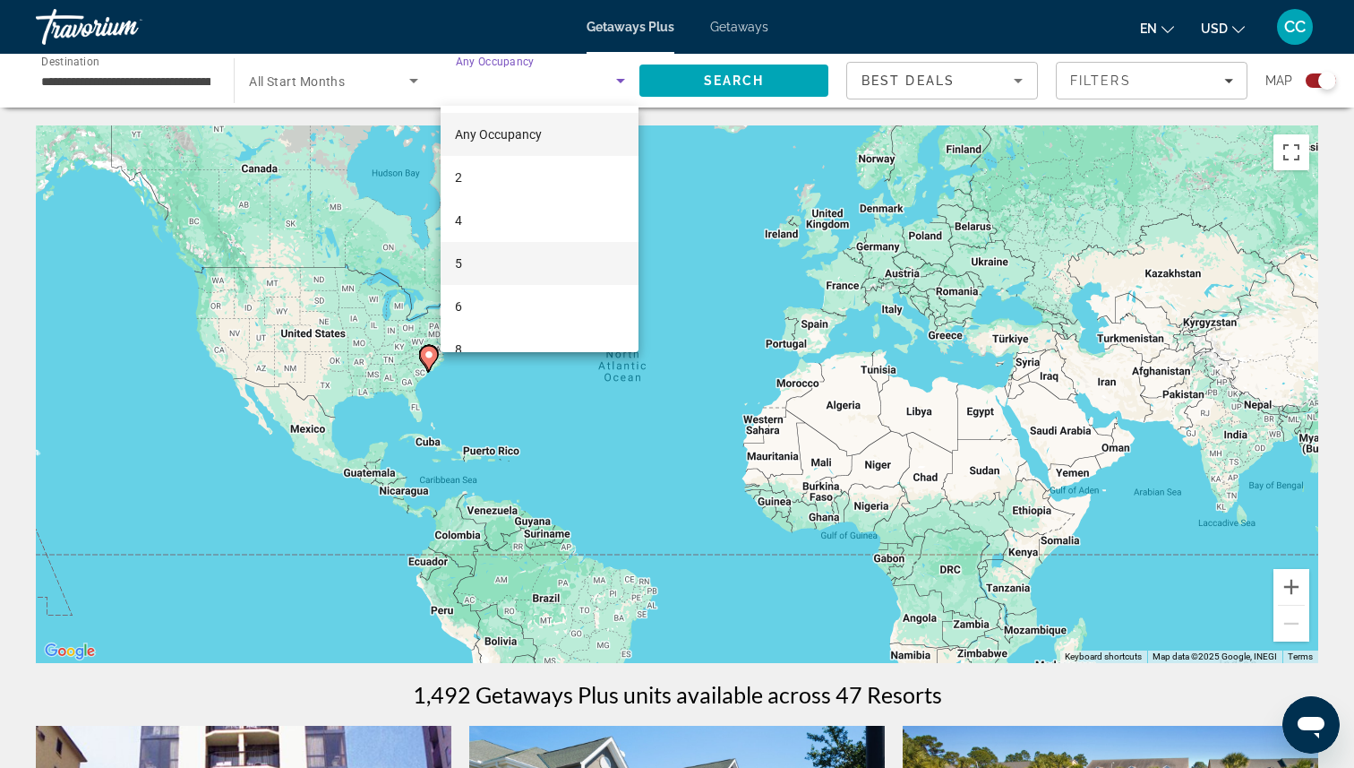
scroll to position [112, 0]
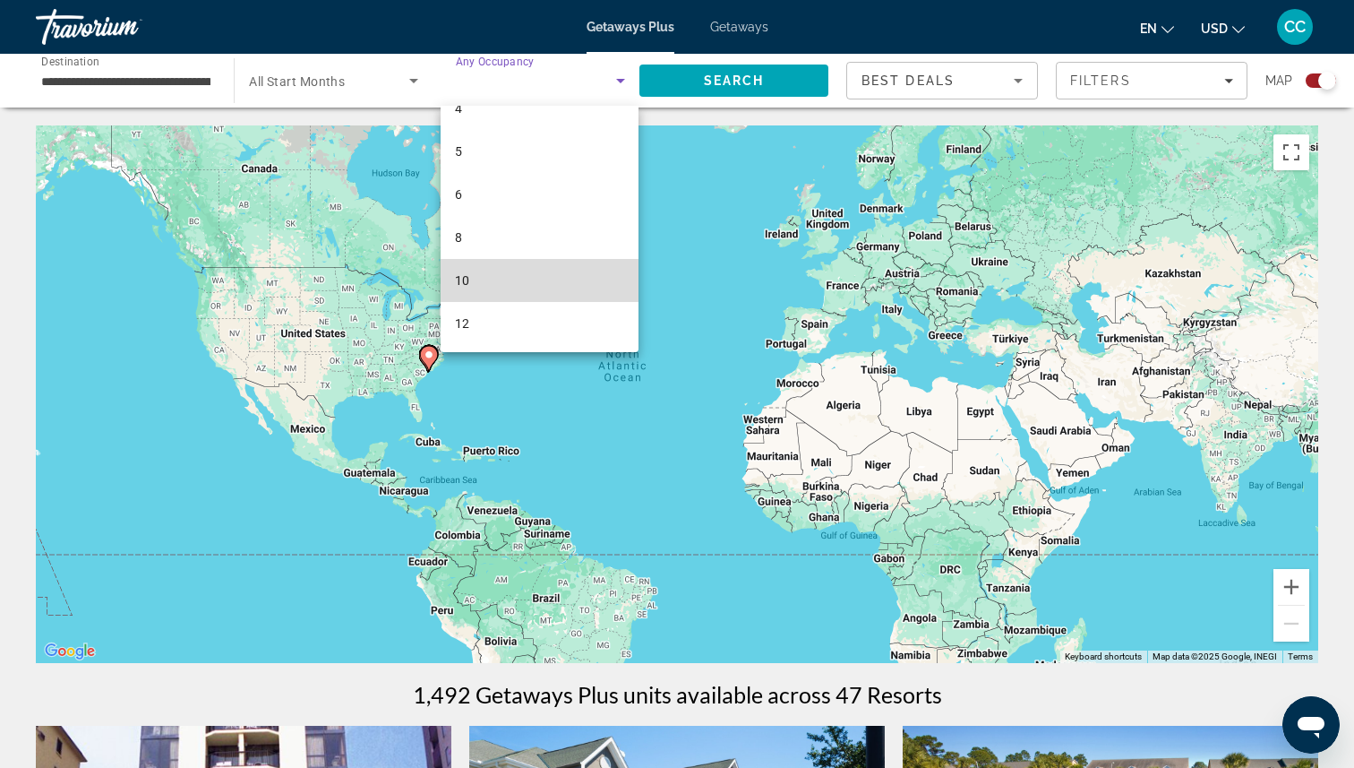
click at [540, 279] on mat-option "10" at bounding box center [540, 280] width 198 height 43
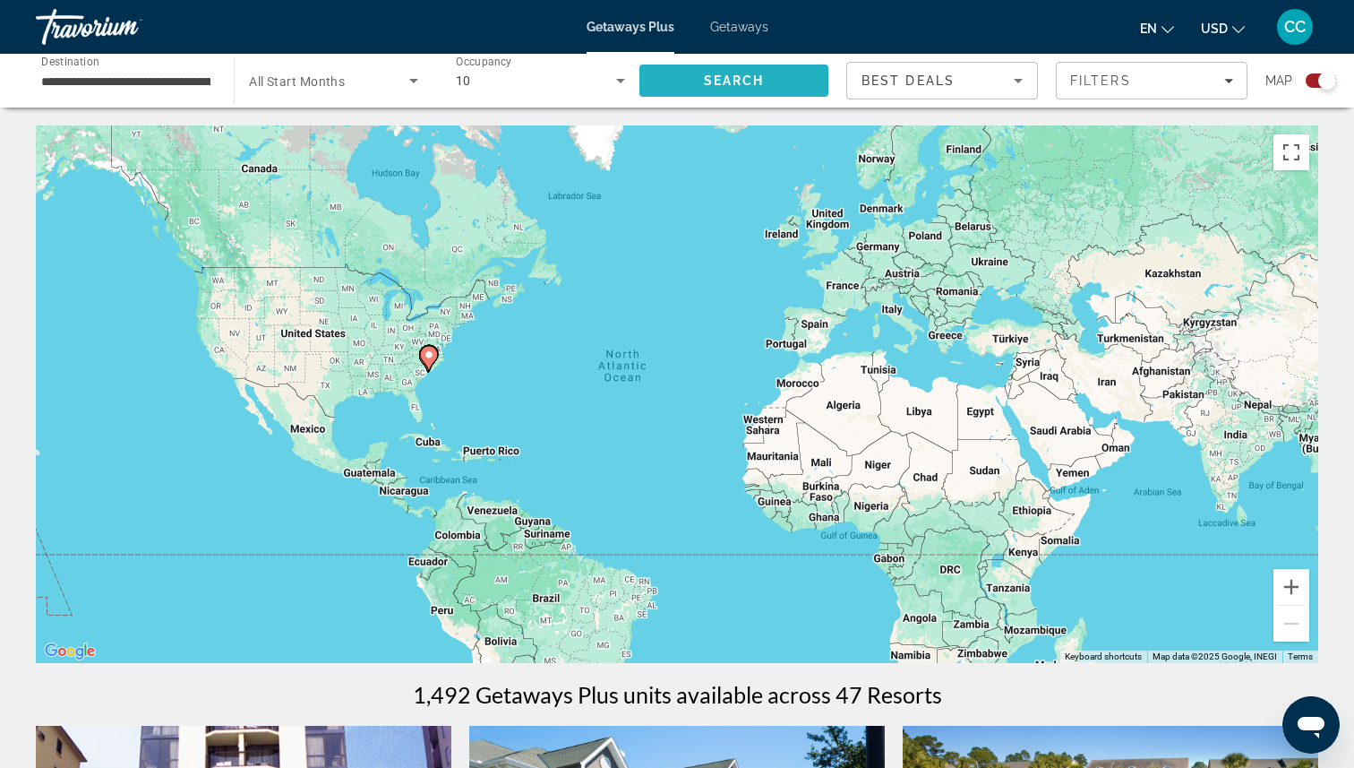
click at [711, 83] on span "Search" at bounding box center [734, 80] width 61 height 14
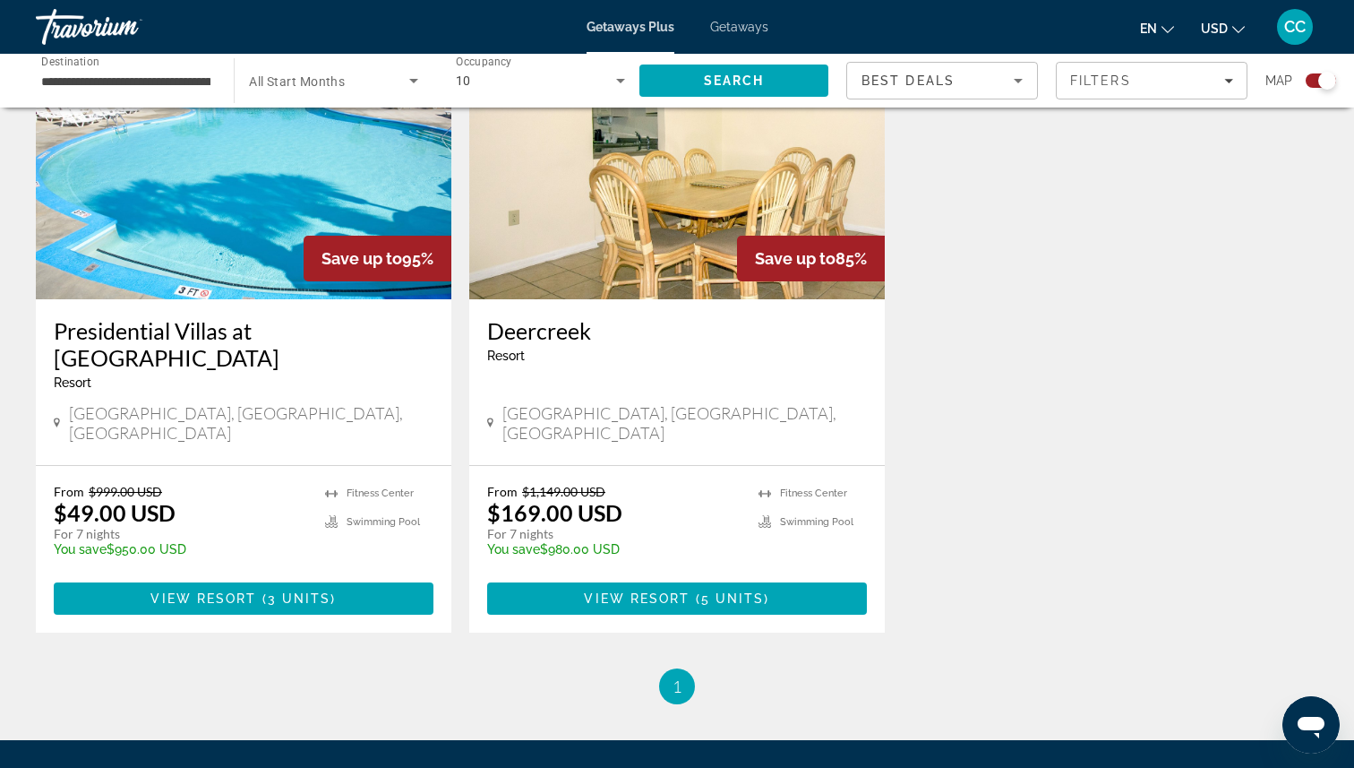
scroll to position [708, 0]
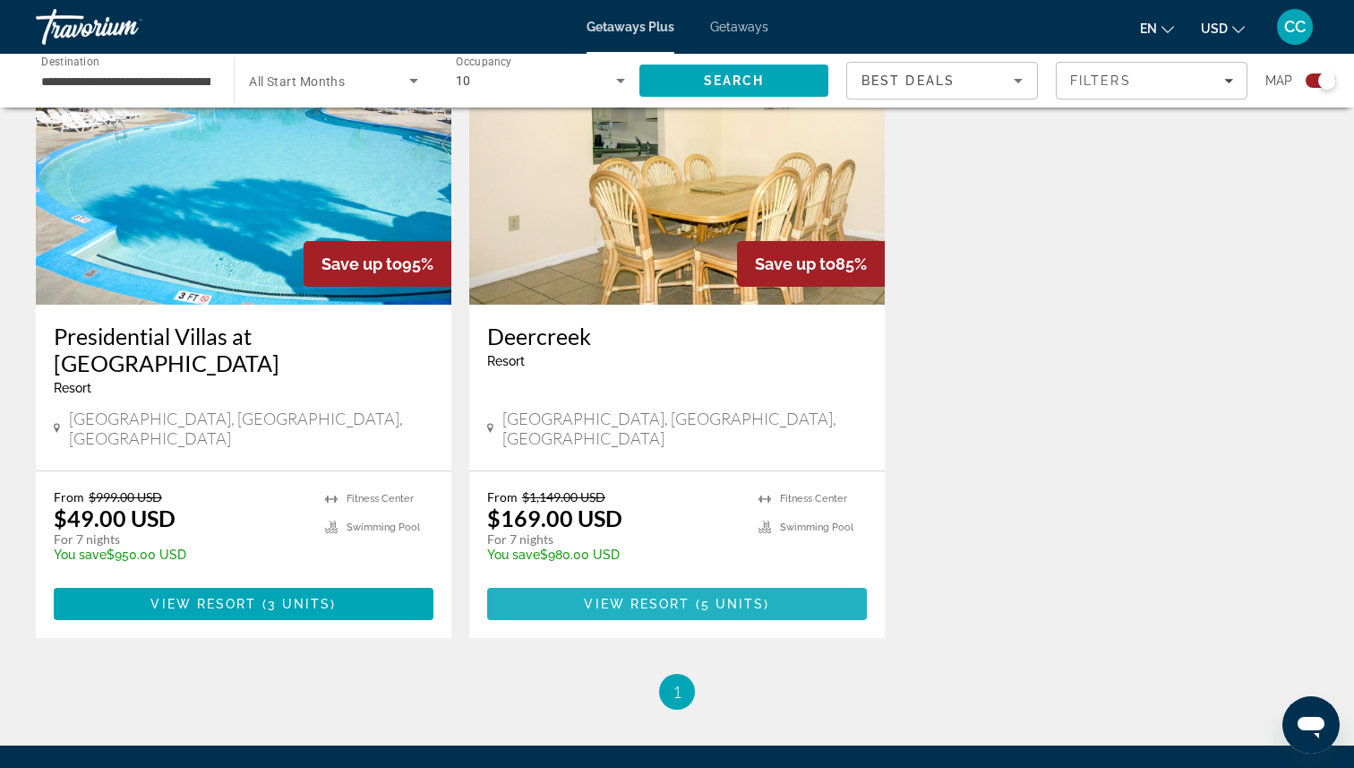
click at [716, 596] on span "5 units" at bounding box center [733, 603] width 64 height 14
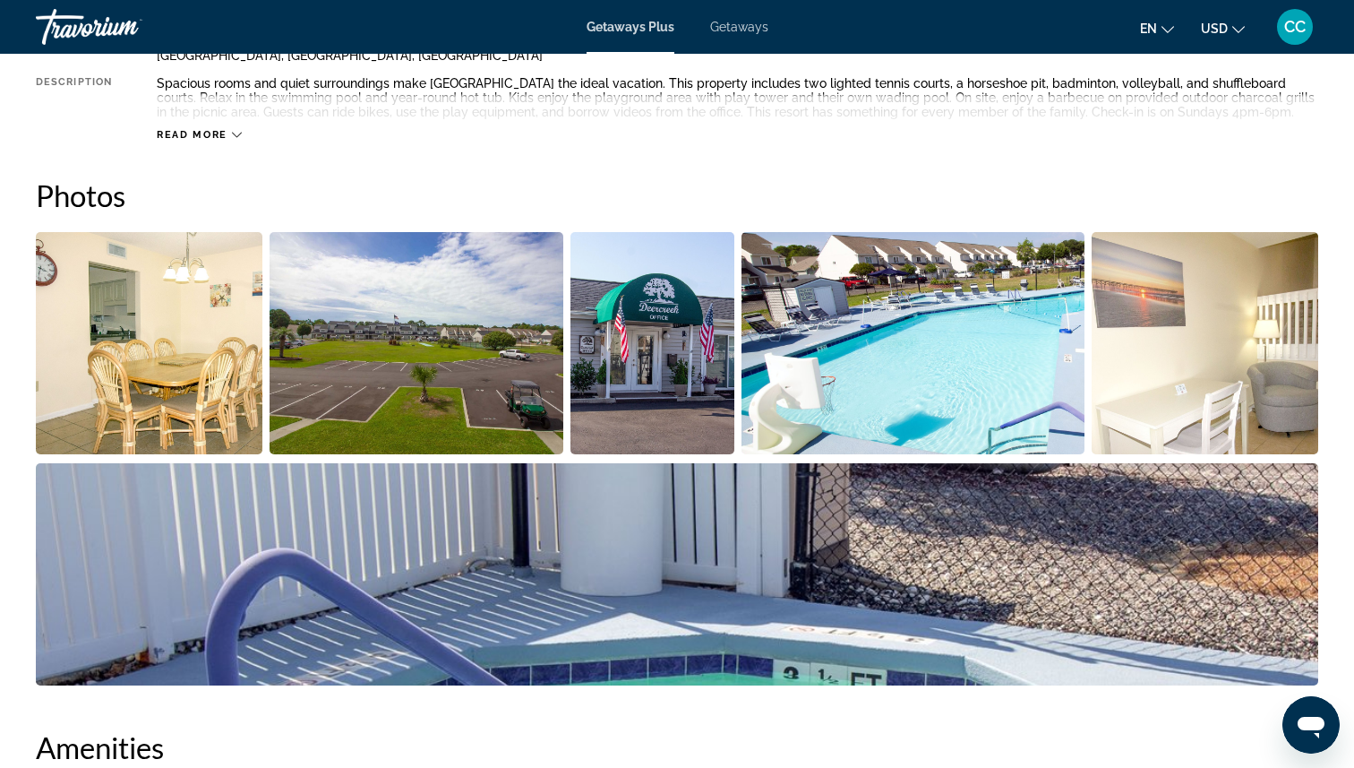
scroll to position [619, 0]
